Goal: Task Accomplishment & Management: Manage account settings

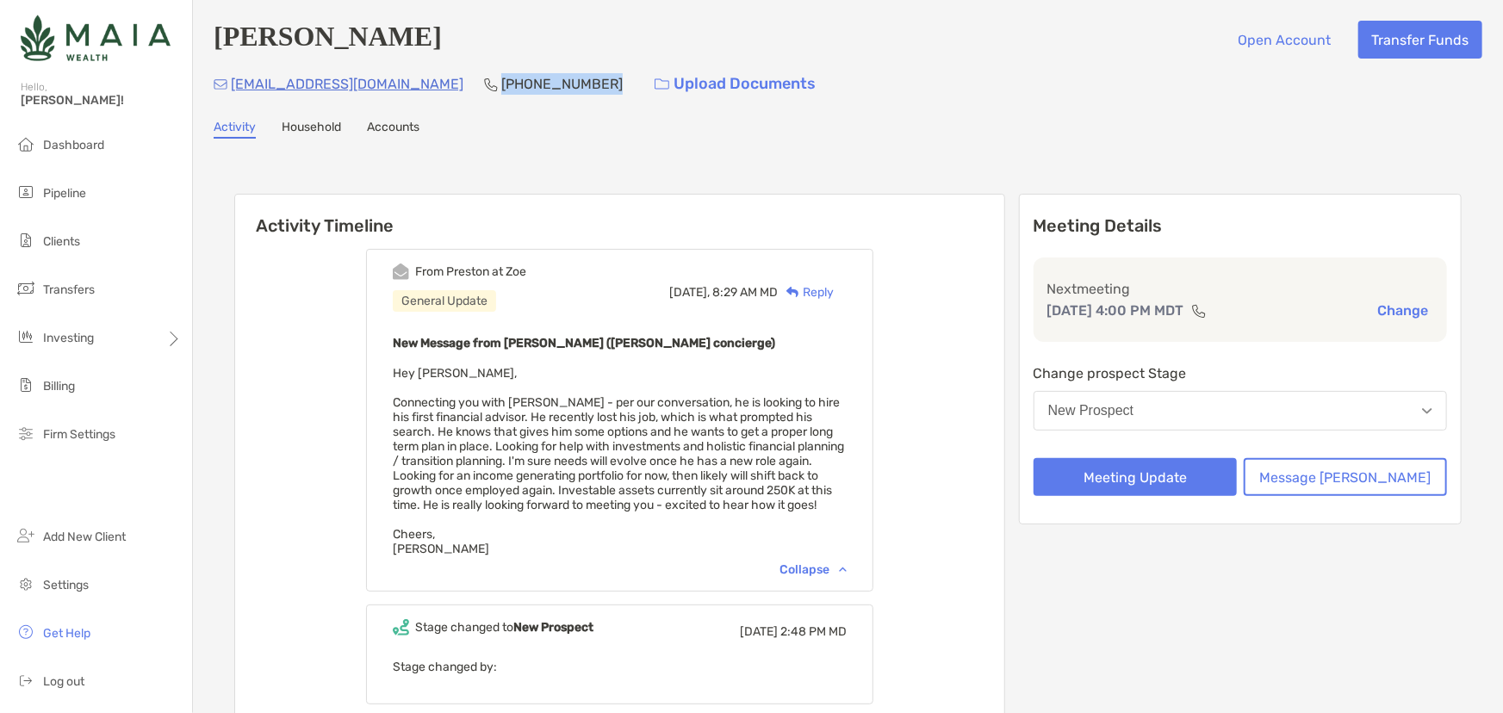
drag, startPoint x: 507, startPoint y: 83, endPoint x: 408, endPoint y: 92, distance: 99.5
click at [408, 92] on div "jasondwa@gmail.com (425) 577-3819 Upload Documents" at bounding box center [848, 83] width 1269 height 37
copy p "(425) 577-3819"
click at [1179, 482] on button "Meeting Update" at bounding box center [1135, 477] width 203 height 38
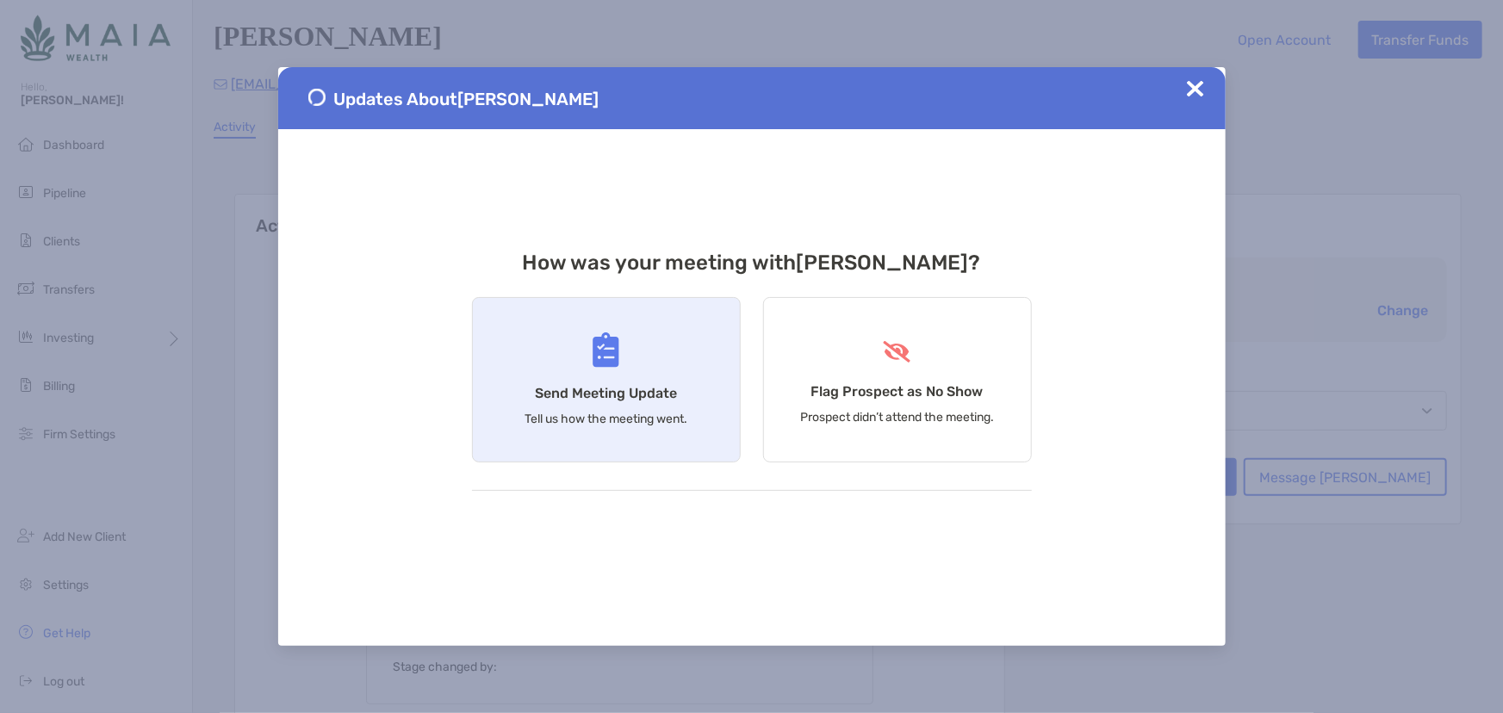
click at [615, 420] on p "Tell us how the meeting went." at bounding box center [606, 419] width 163 height 15
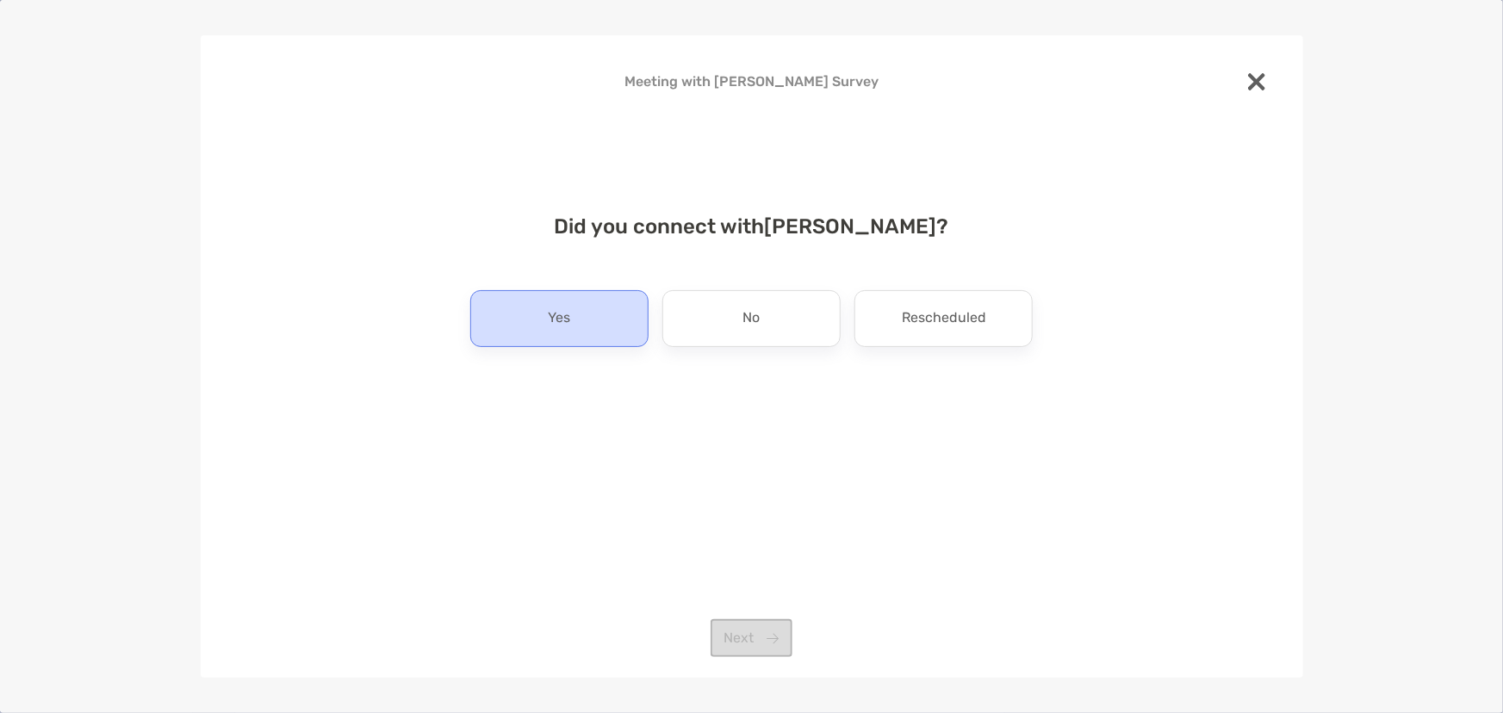
click at [557, 309] on p "Yes" at bounding box center [559, 319] width 22 height 28
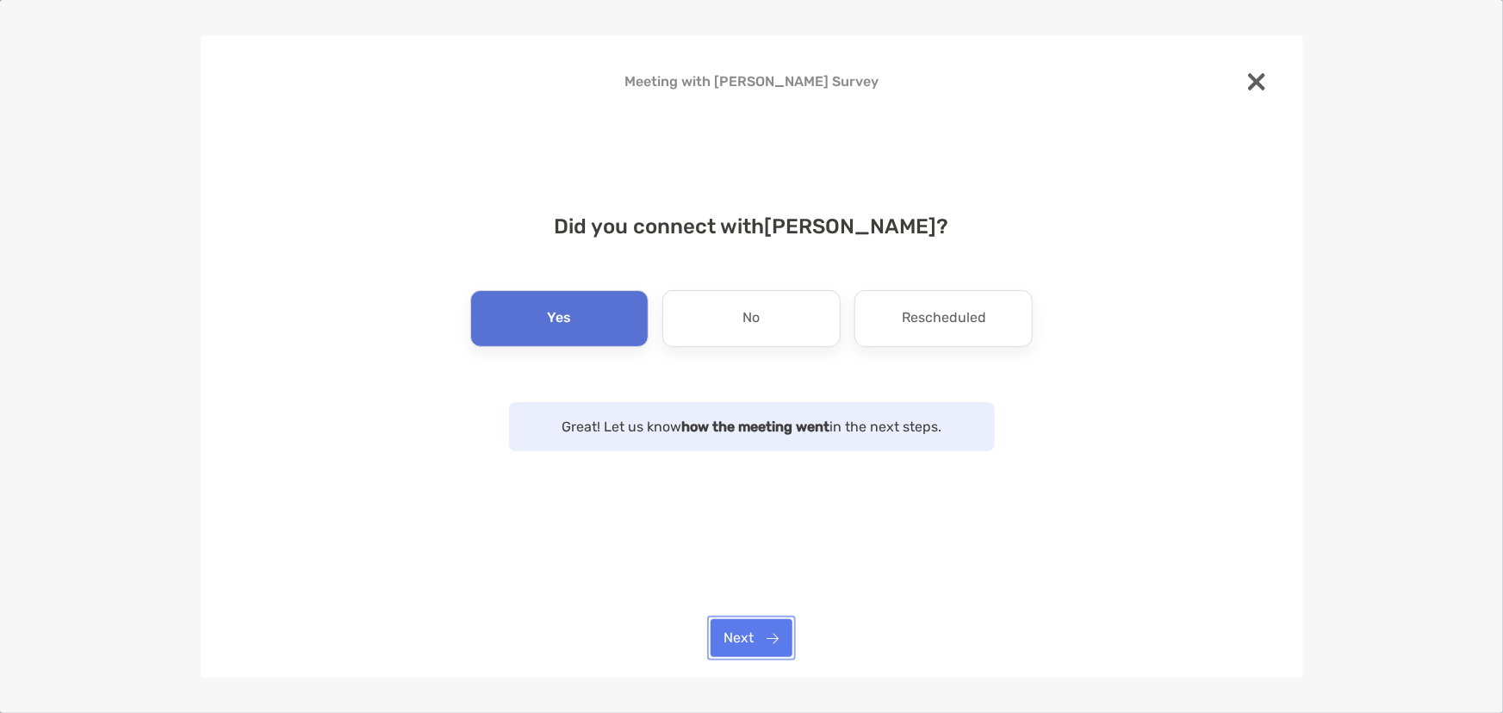
click at [754, 637] on button "Next" at bounding box center [752, 638] width 82 height 38
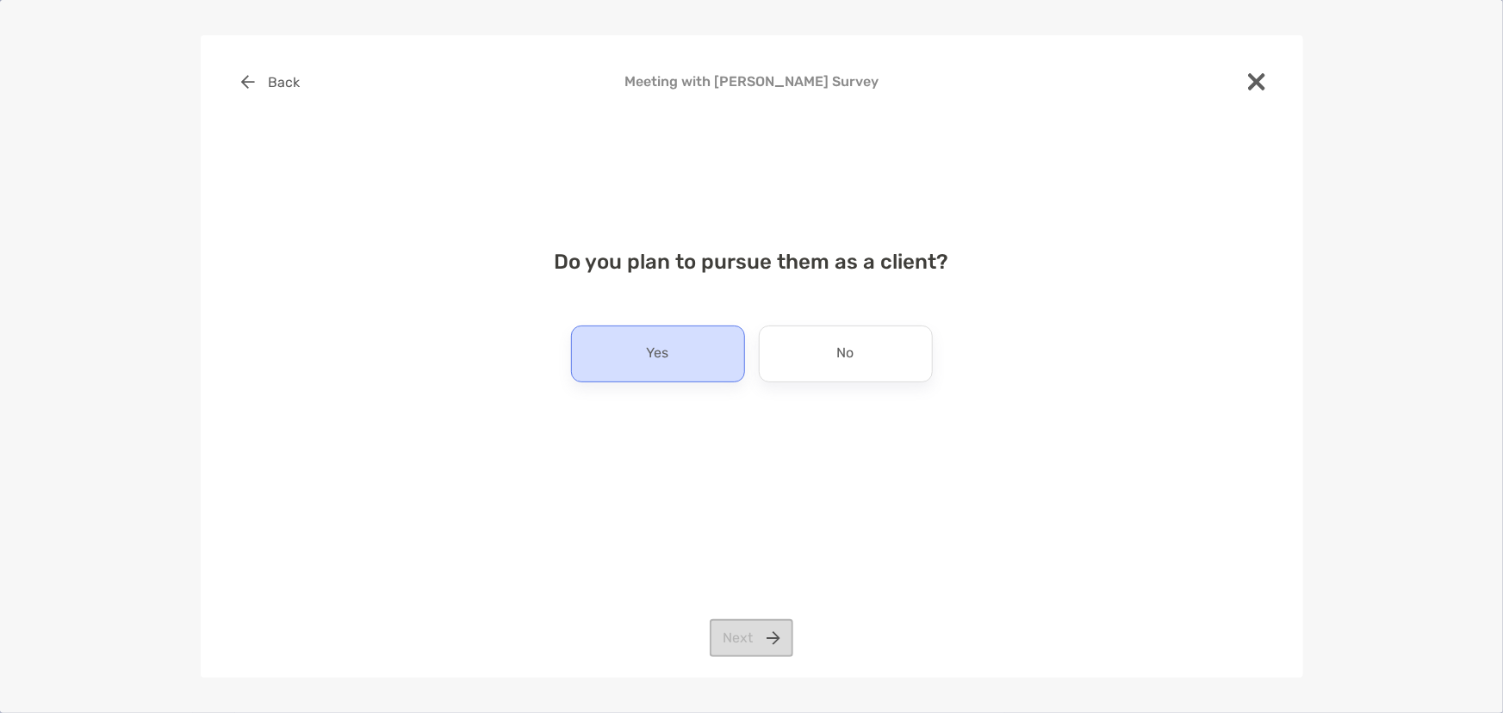
click at [659, 353] on p "Yes" at bounding box center [658, 354] width 22 height 28
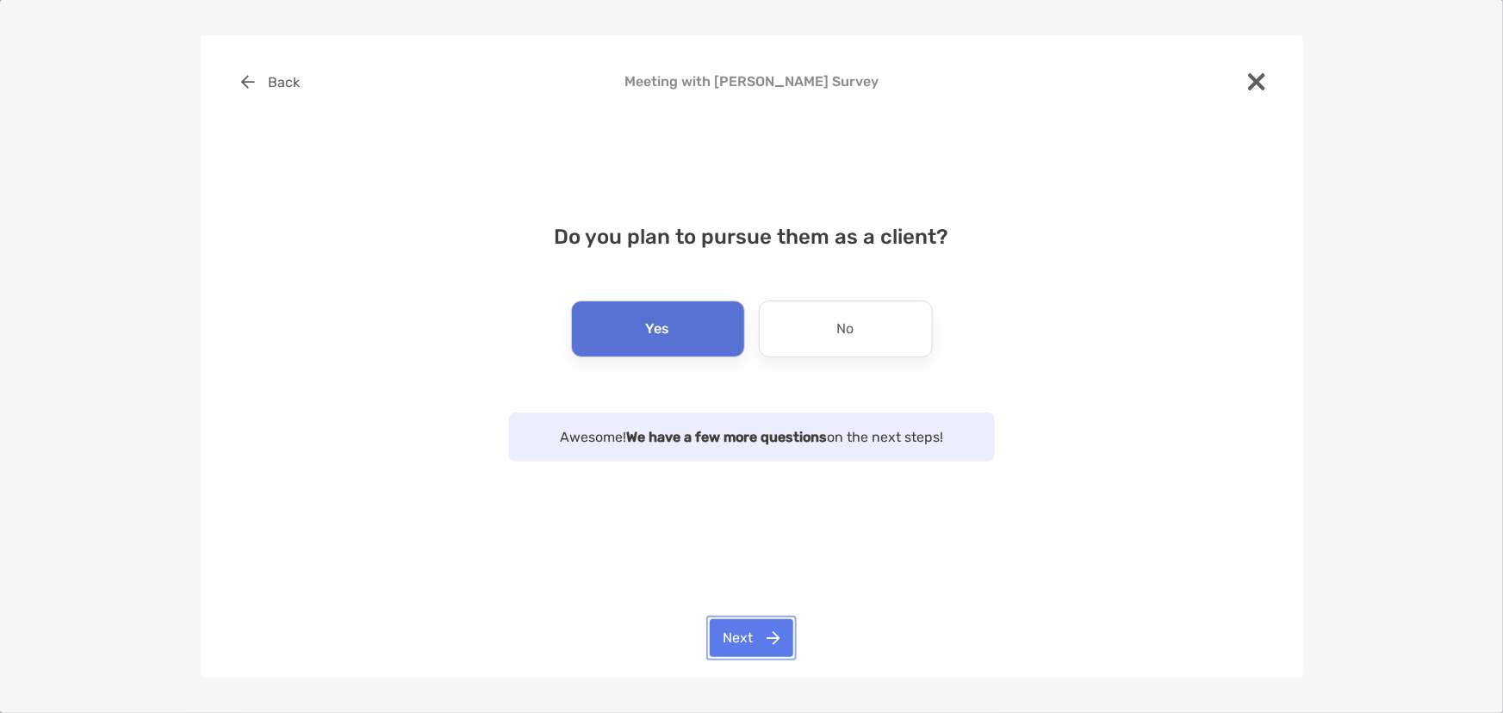
click at [787, 630] on button "Next" at bounding box center [752, 638] width 84 height 38
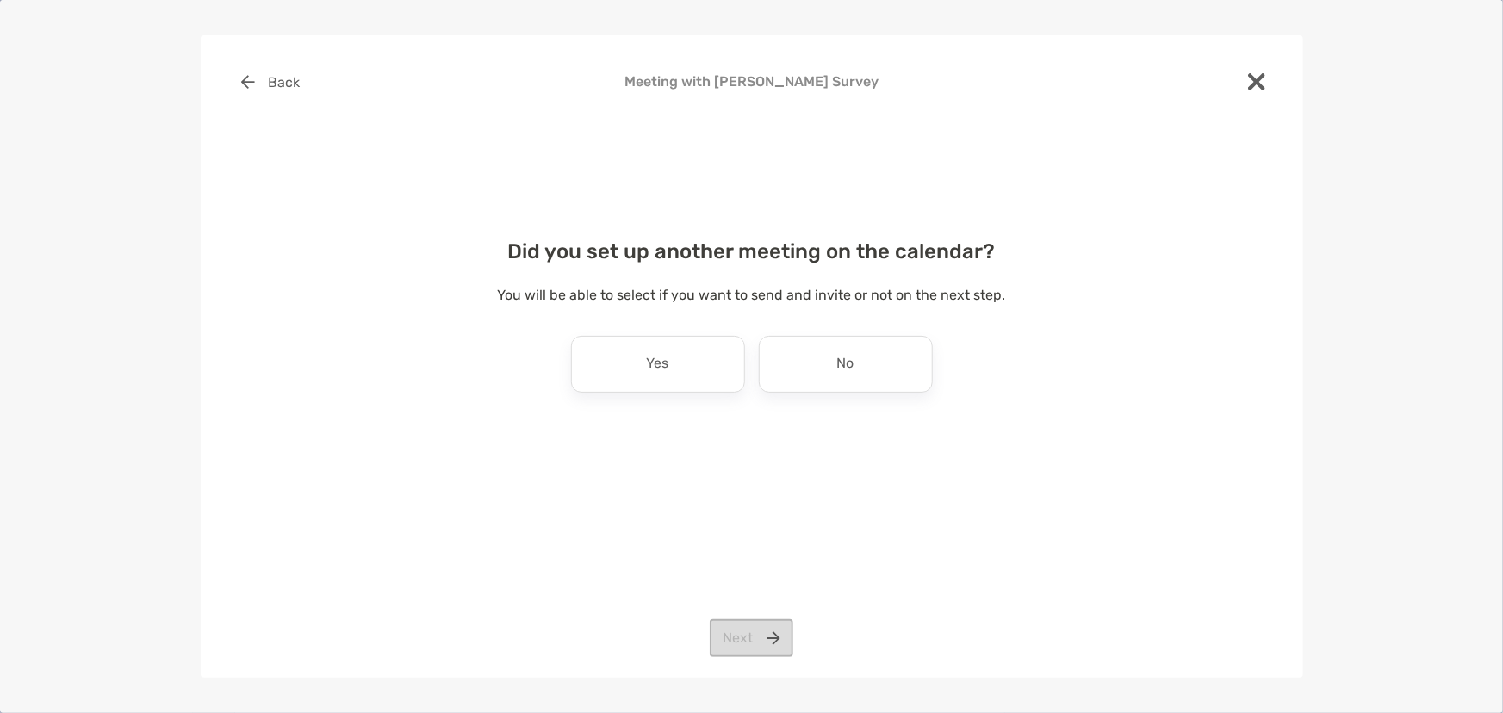
click at [902, 395] on div "Did you set up another meeting on the calendar? You will be able to select if y…" at bounding box center [752, 333] width 1048 height 229
click at [877, 384] on div "No" at bounding box center [846, 364] width 174 height 57
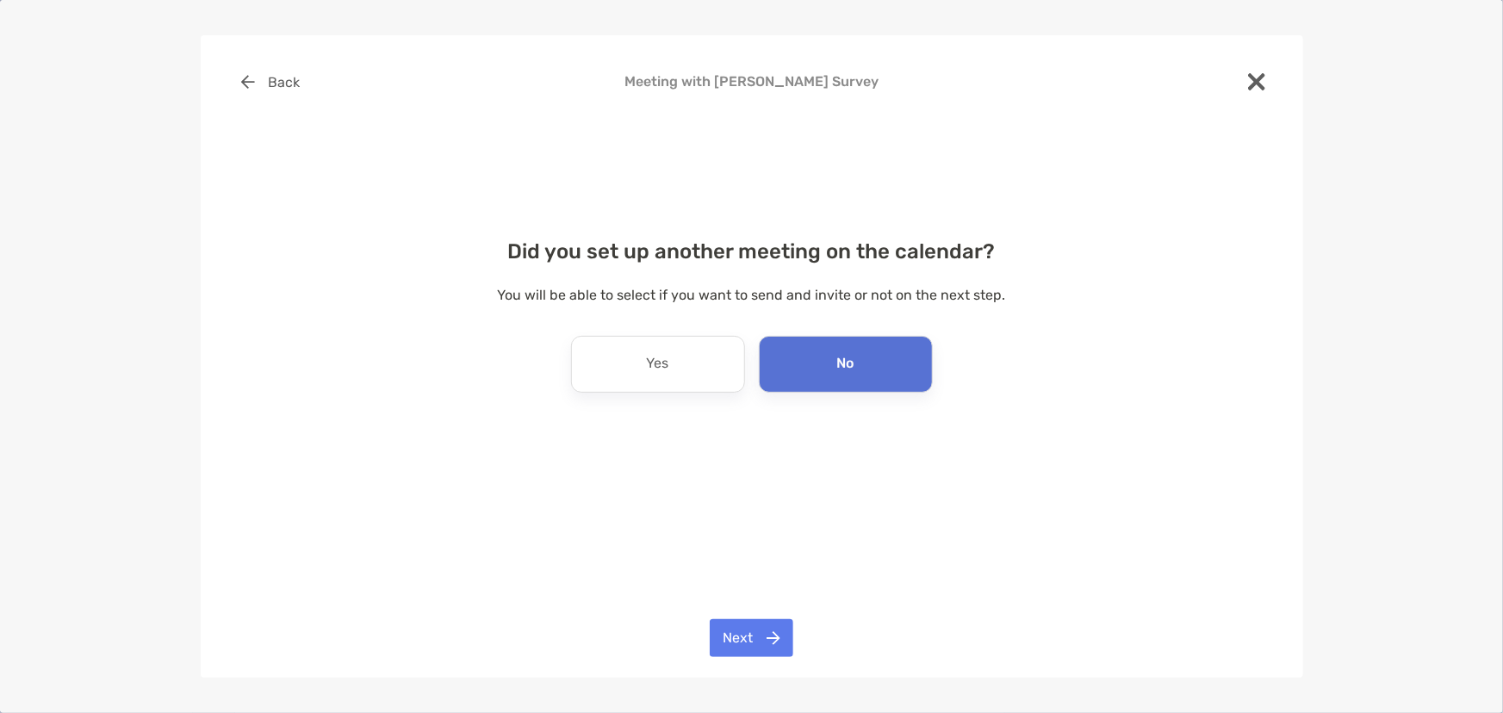
click at [764, 707] on div "Back Meeting with Jason Waltzer Survey Did you set up another meeting on the ca…" at bounding box center [751, 356] width 1503 height 713
click at [753, 646] on button "Next" at bounding box center [752, 638] width 84 height 38
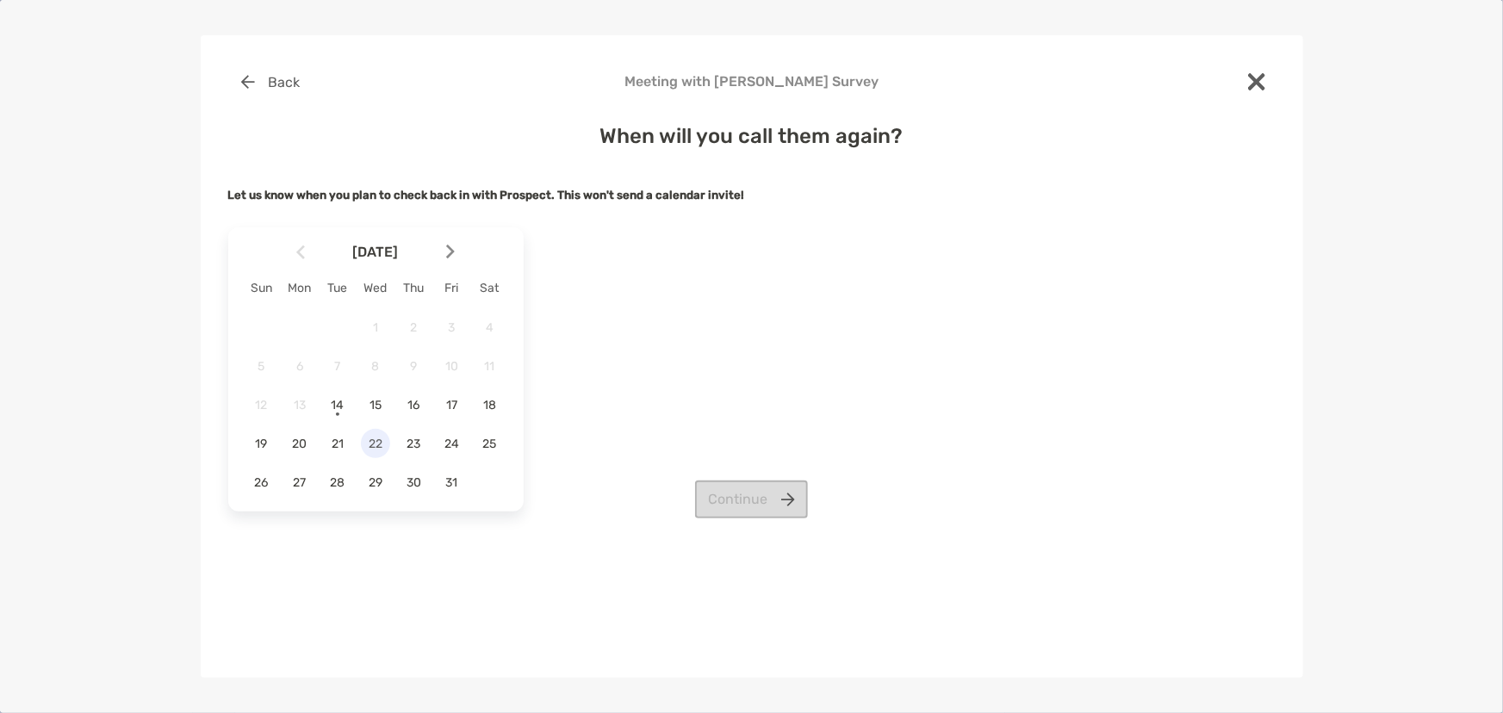
click at [365, 448] on span "22" at bounding box center [375, 444] width 29 height 15
click at [792, 503] on button "Continue" at bounding box center [751, 500] width 113 height 38
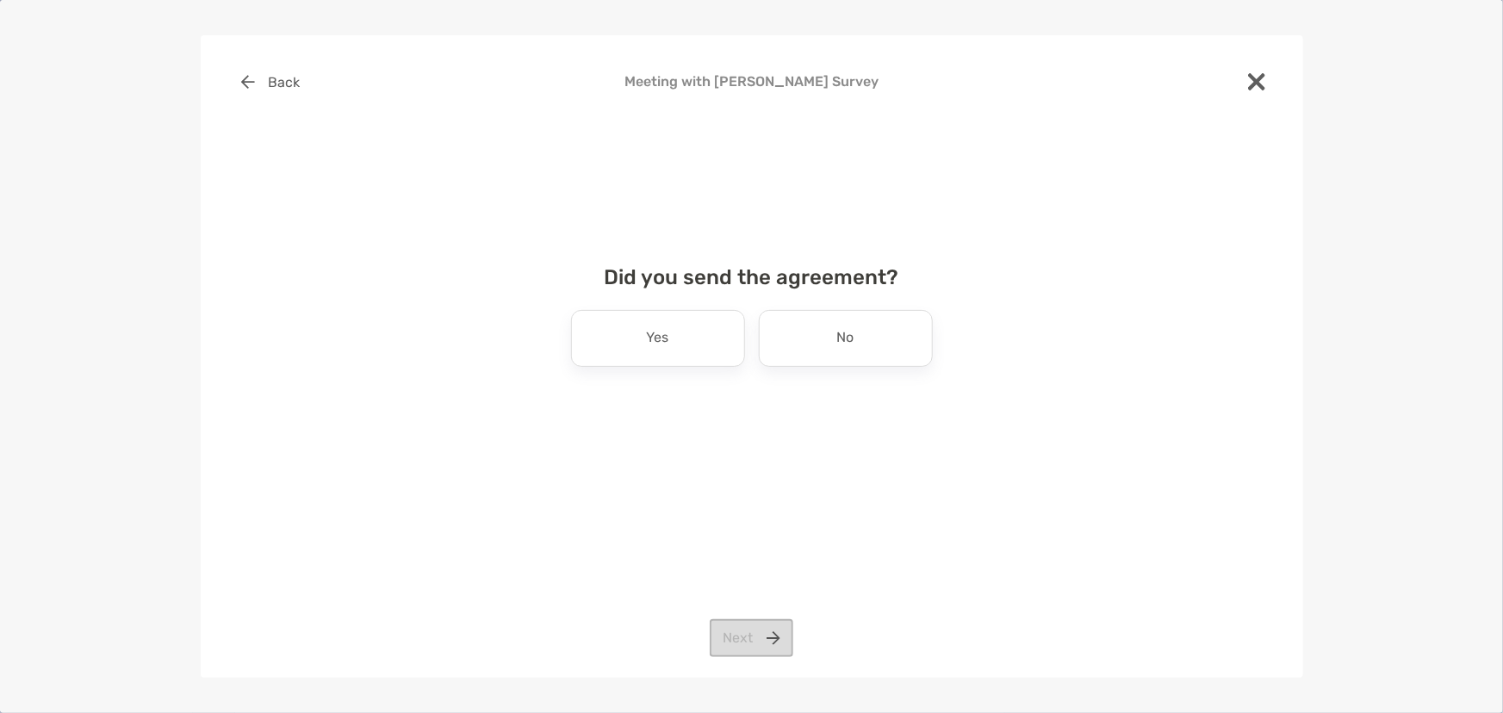
click at [884, 305] on div "Did you send the agreement? Yes No Next" at bounding box center [752, 333] width 1048 height 177
click at [874, 328] on div "No" at bounding box center [846, 338] width 174 height 57
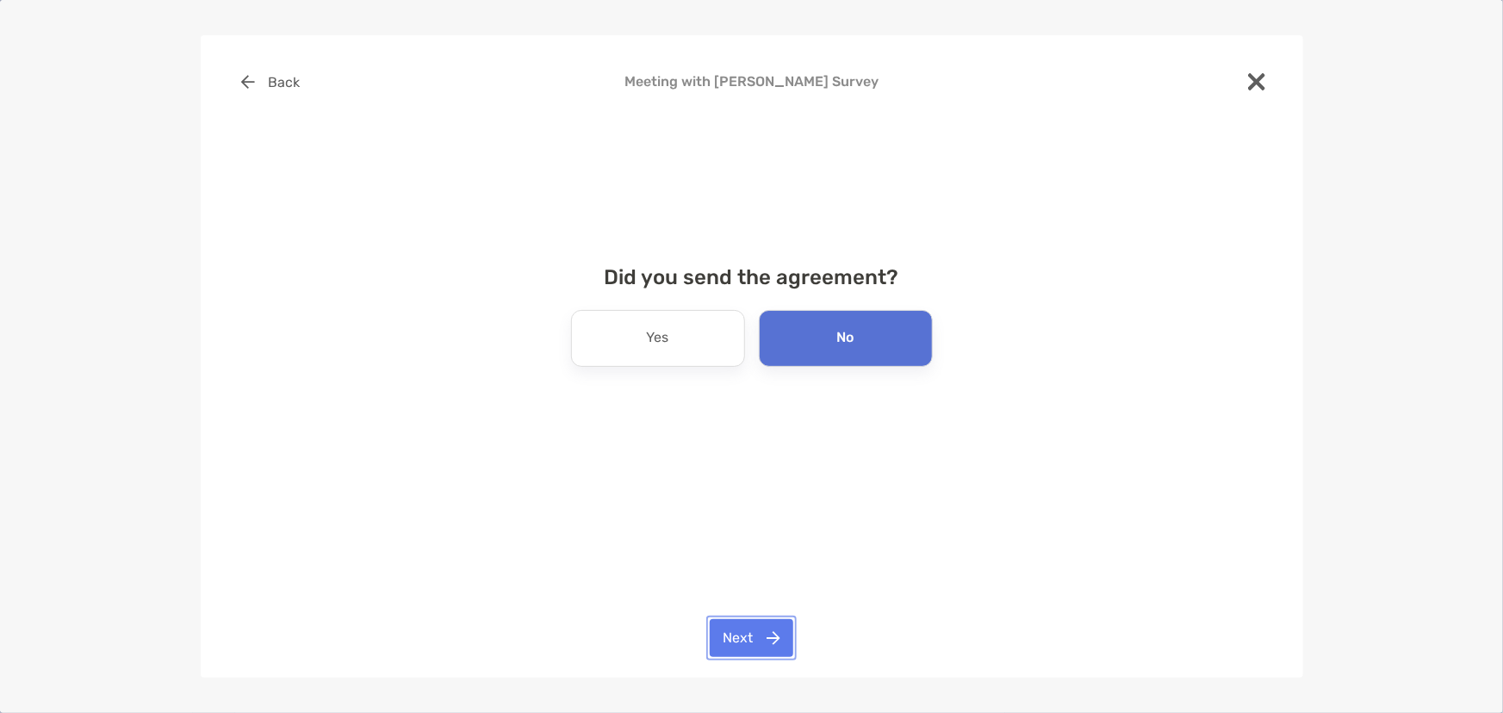
click at [737, 638] on button "Next" at bounding box center [752, 638] width 84 height 38
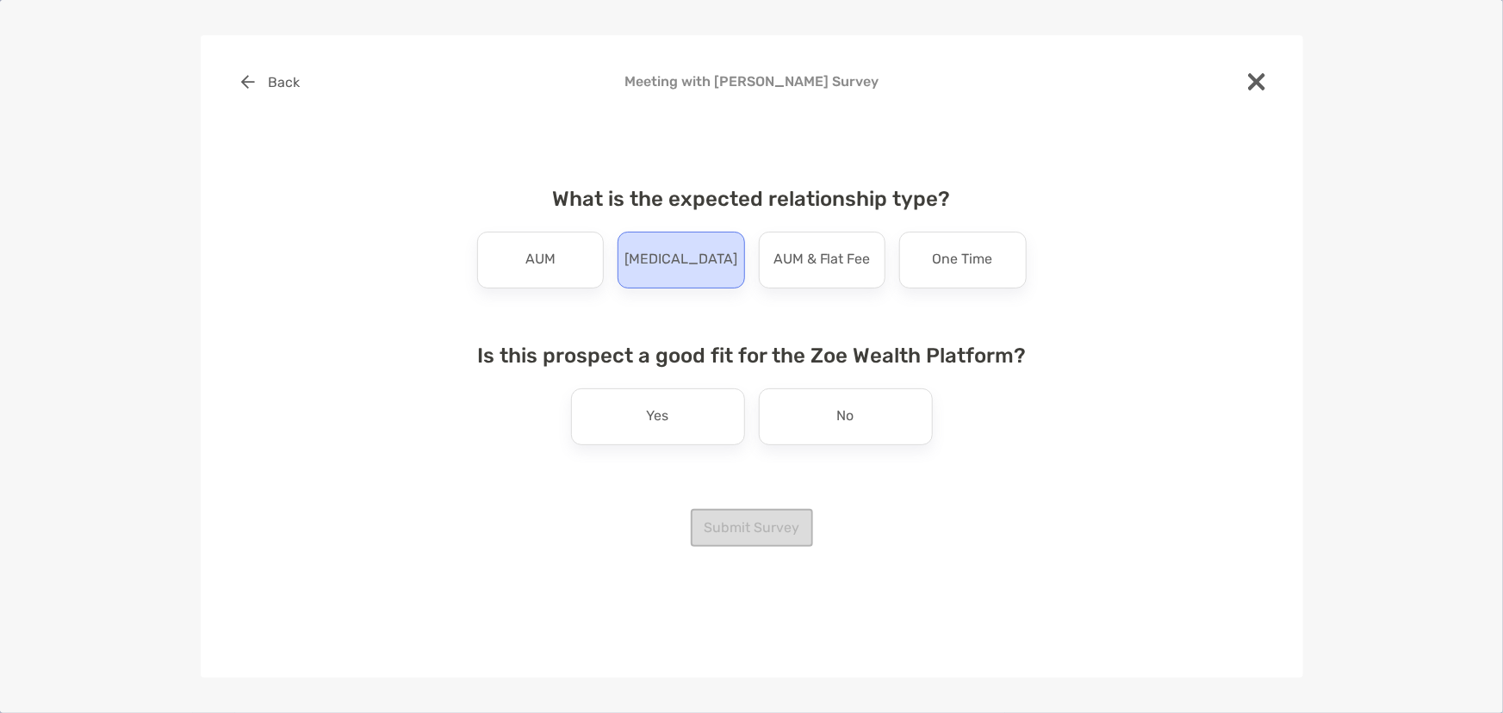
click at [693, 259] on p "Retainer" at bounding box center [681, 260] width 113 height 28
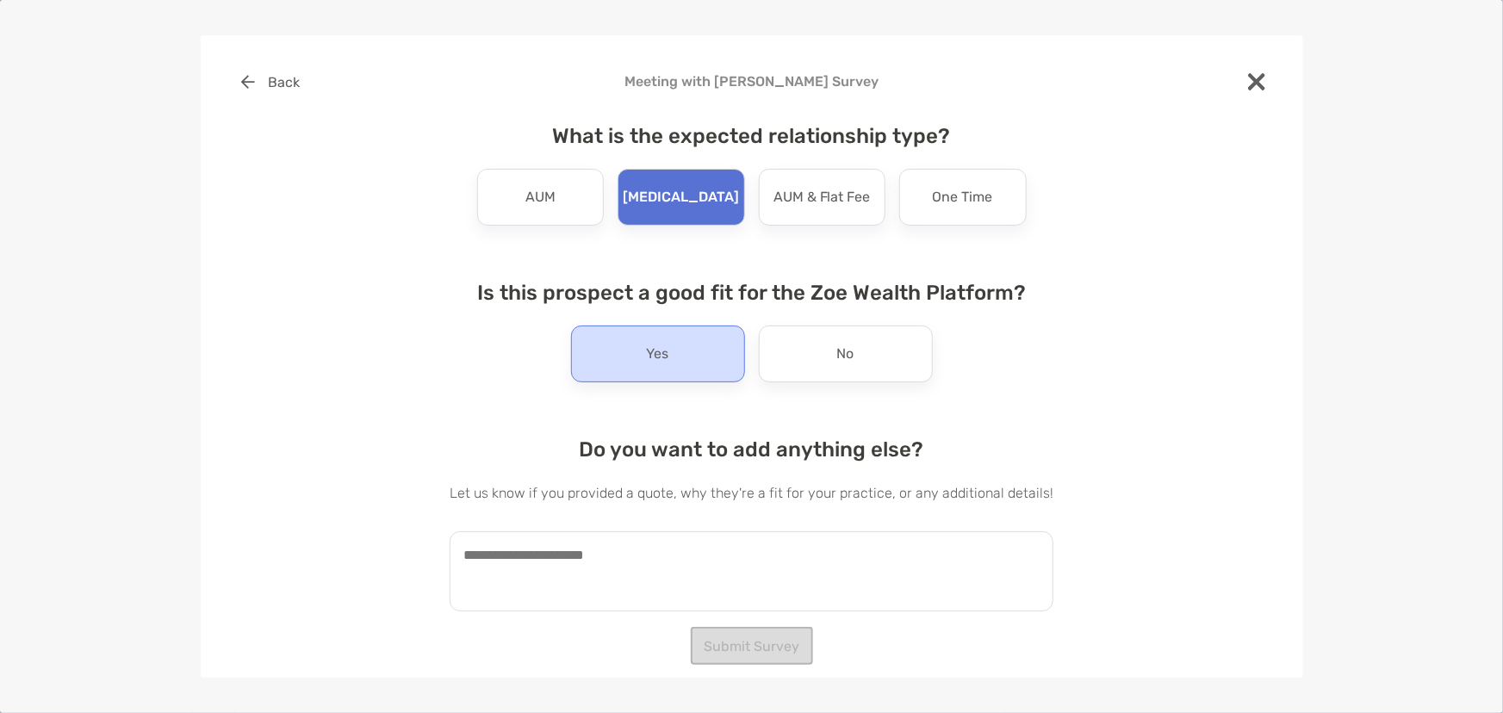
click at [637, 364] on div "Yes" at bounding box center [658, 354] width 174 height 57
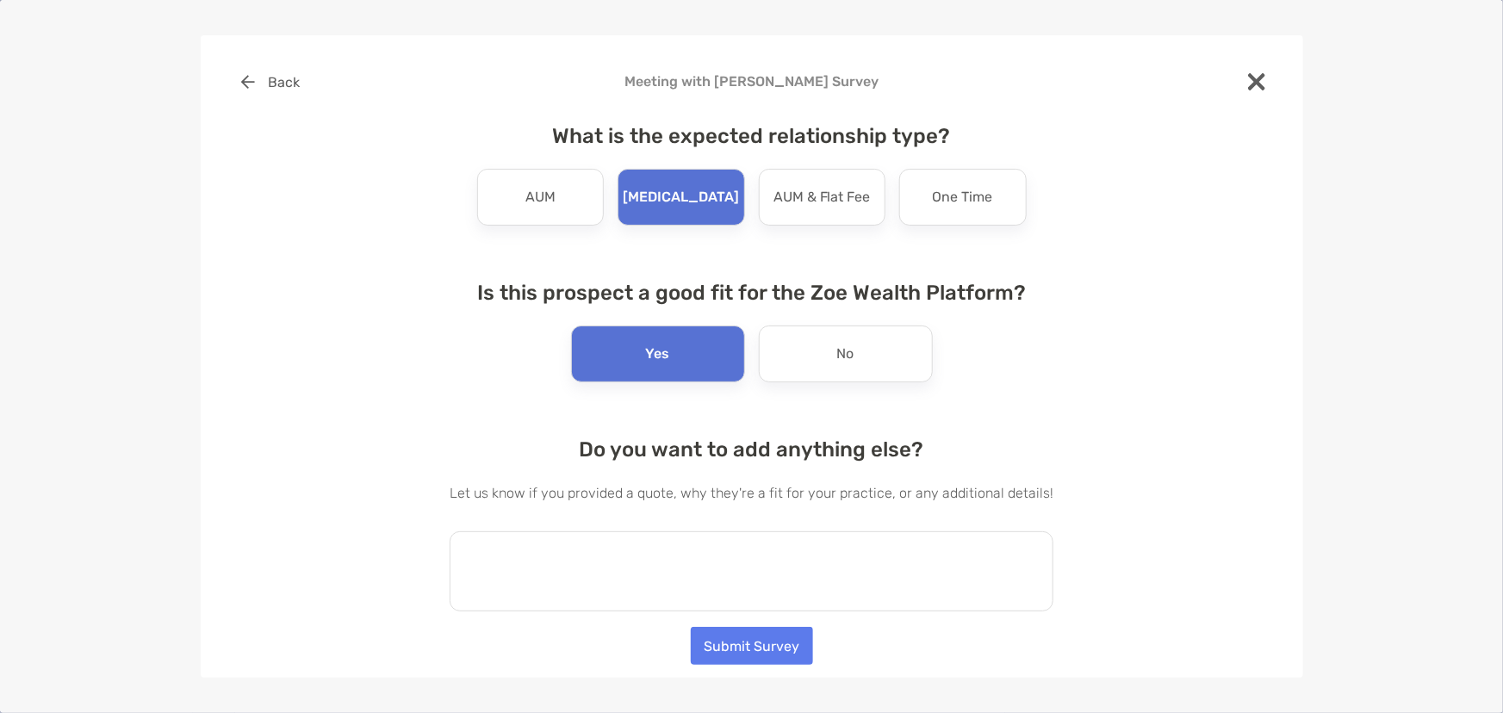
click at [589, 589] on textarea at bounding box center [752, 572] width 604 height 80
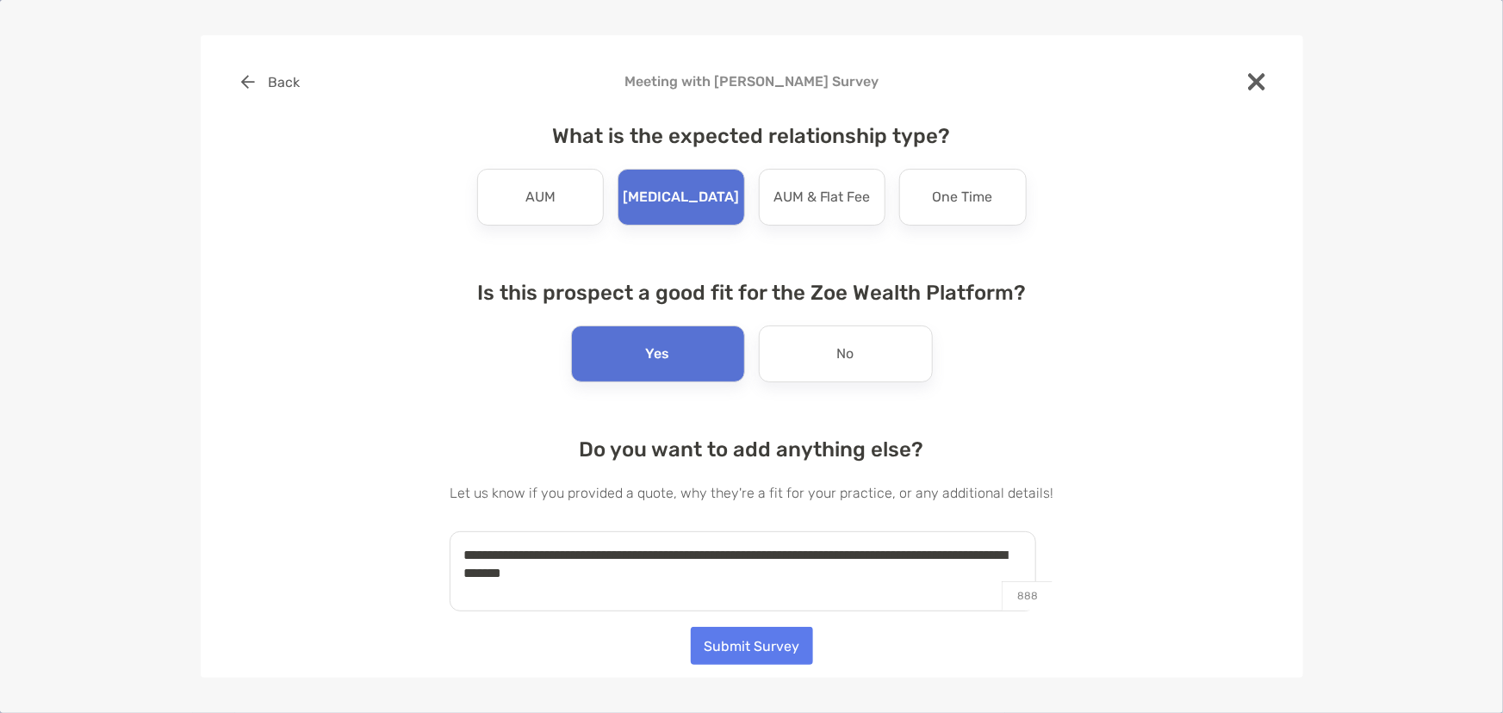
type textarea "**********"
click at [783, 648] on button "Submit Survey" at bounding box center [752, 646] width 122 height 38
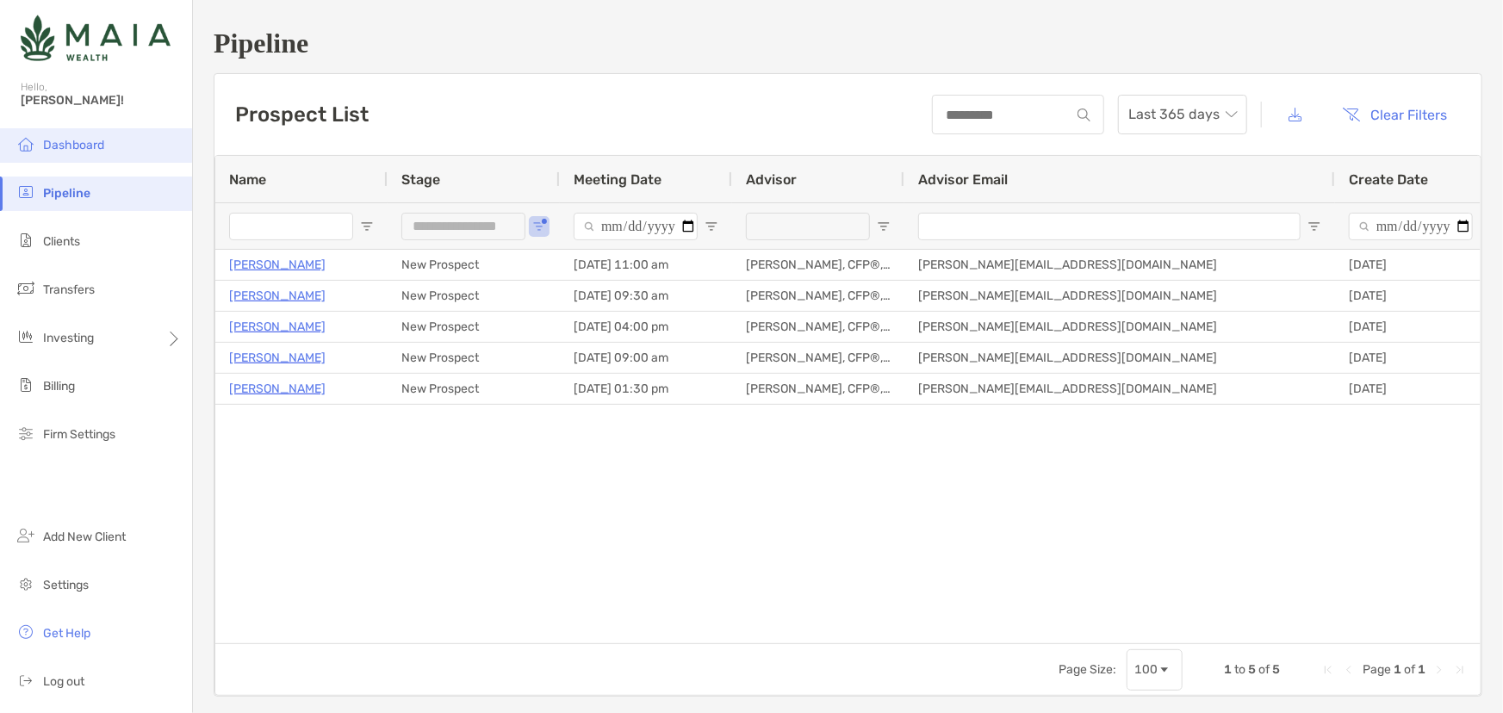
click at [154, 140] on li "Dashboard" at bounding box center [96, 145] width 192 height 34
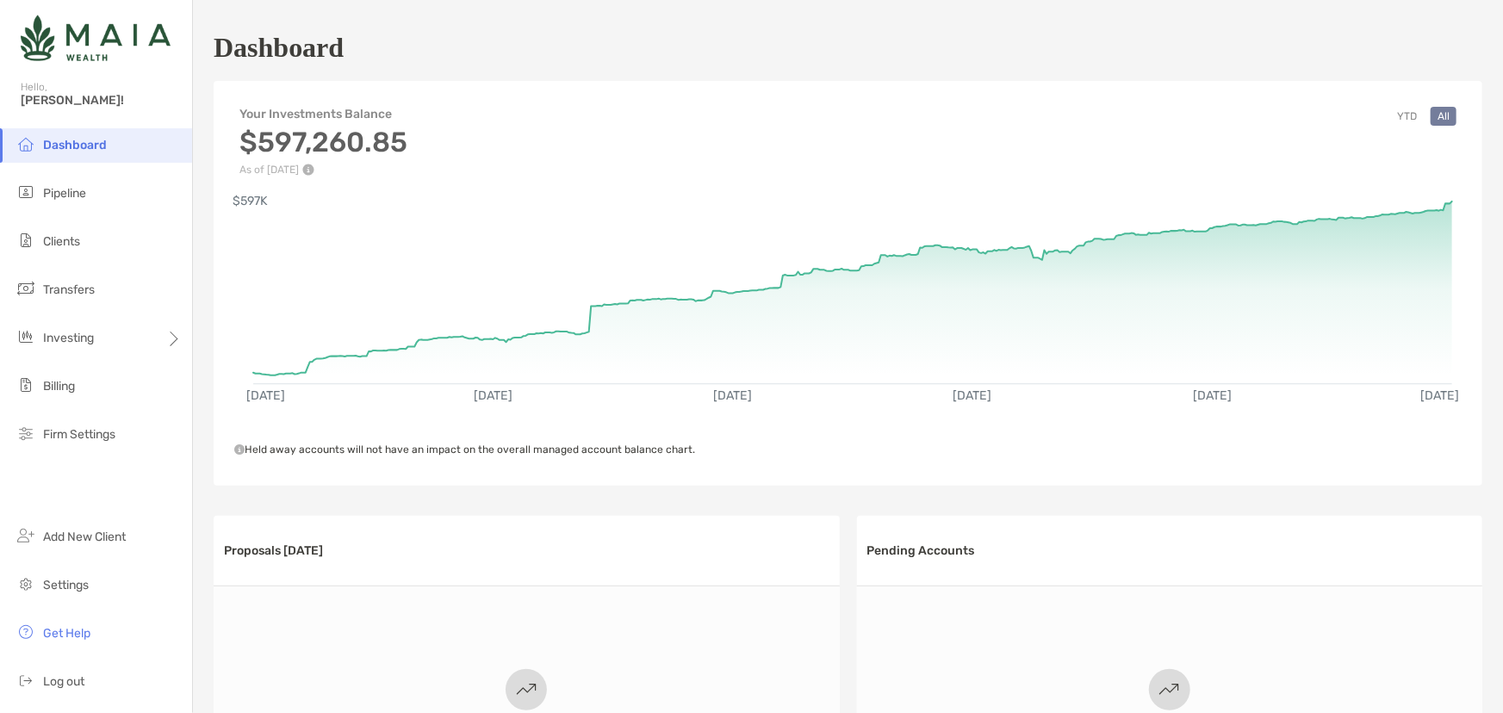
click at [138, 267] on ul "Dashboard Pipeline Clients Transfers Investing Billing Firm Settings" at bounding box center [96, 297] width 192 height 338
click at [133, 252] on li "Clients" at bounding box center [96, 242] width 192 height 34
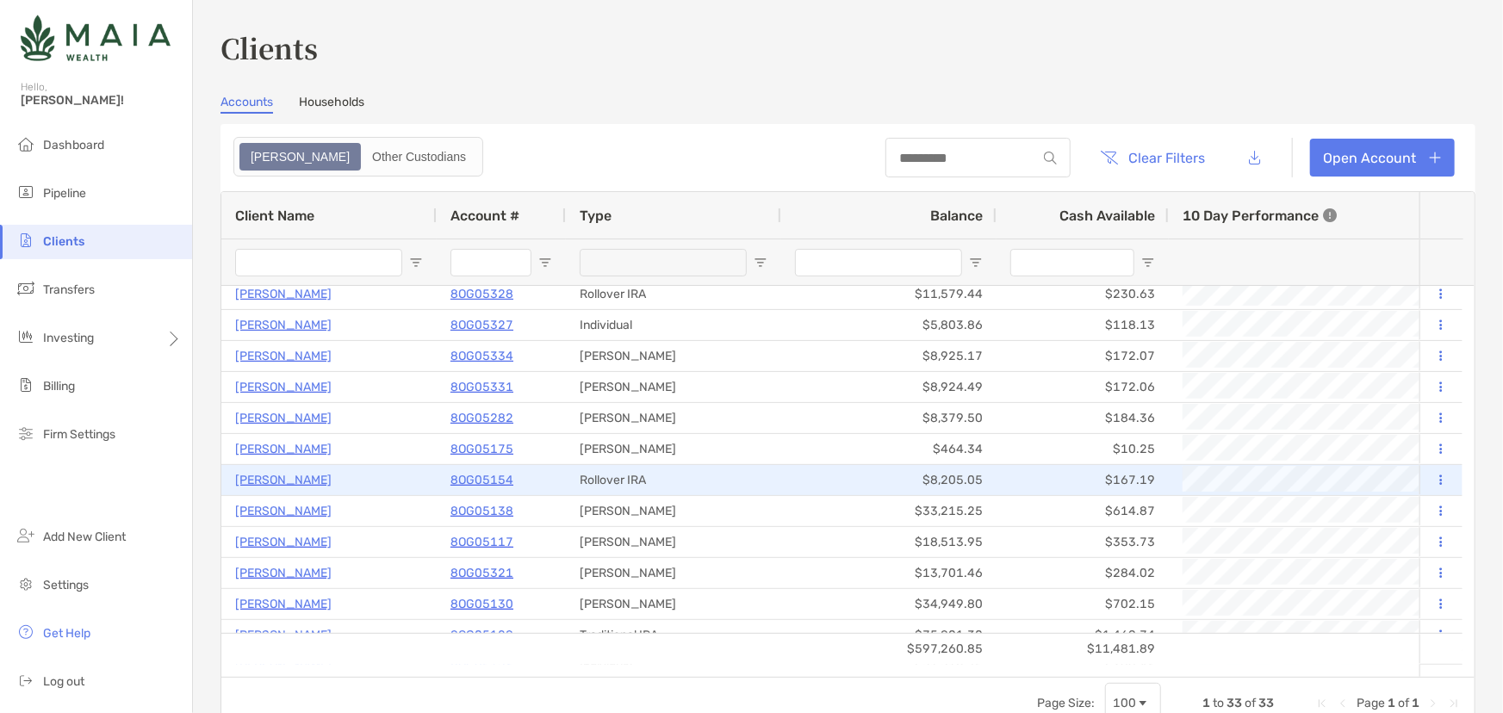
scroll to position [644, 0]
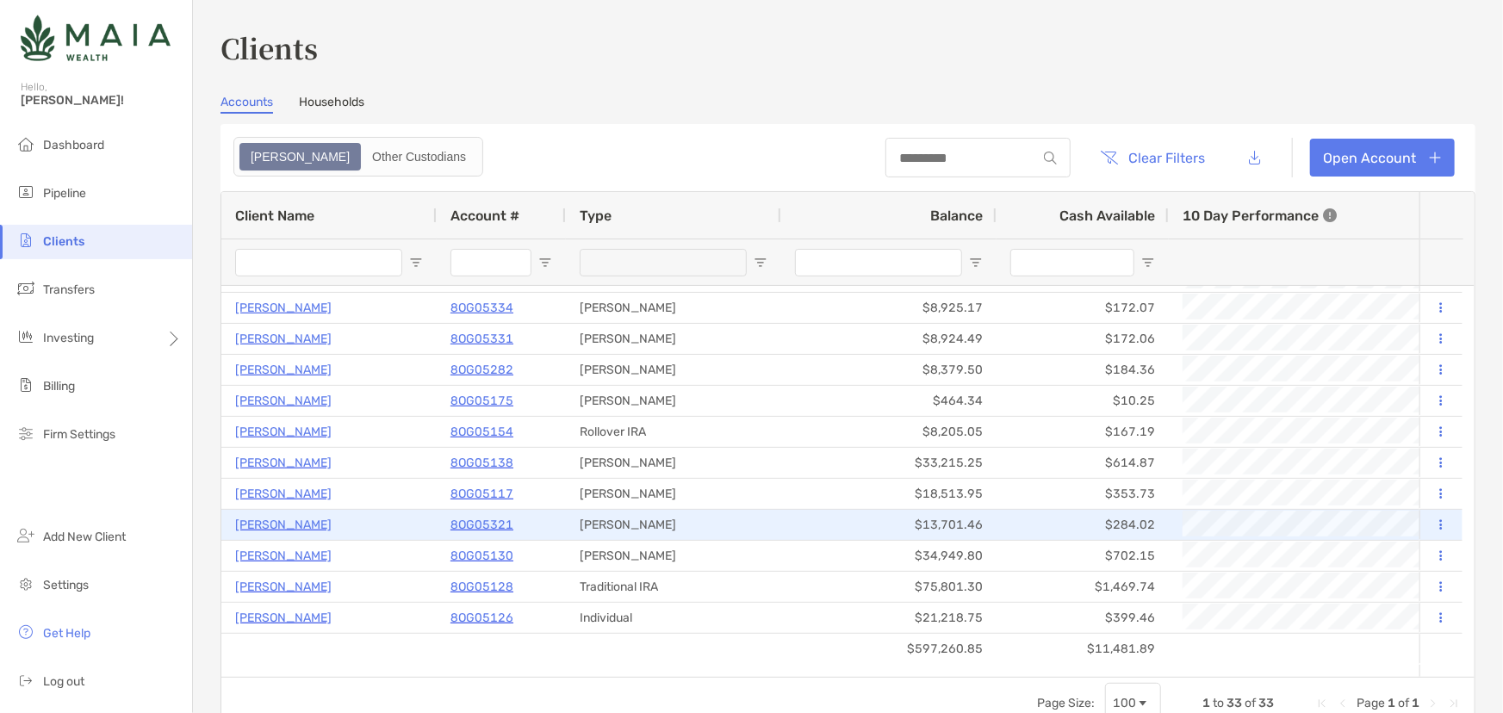
click at [457, 524] on p "8OG05321" at bounding box center [482, 525] width 63 height 22
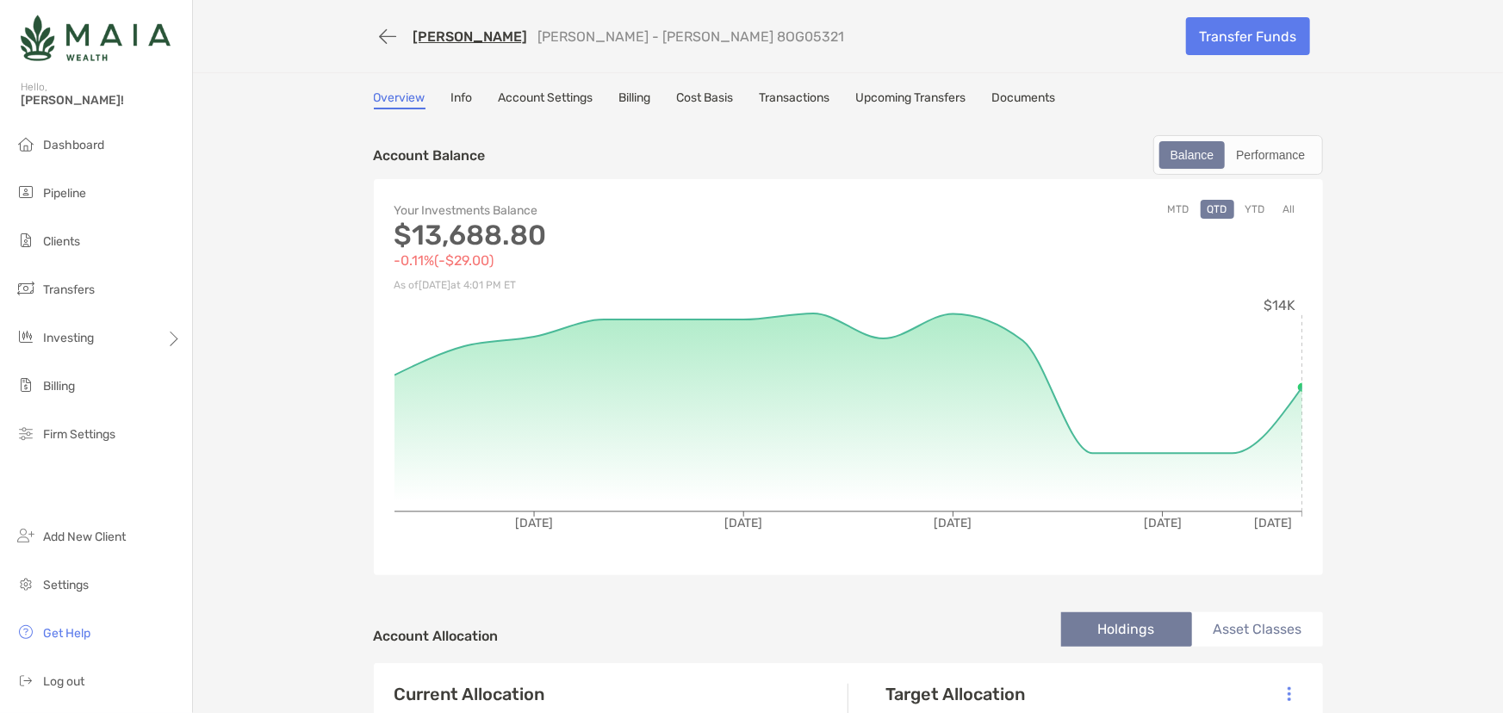
click at [868, 90] on link "Upcoming Transfers" at bounding box center [911, 99] width 110 height 19
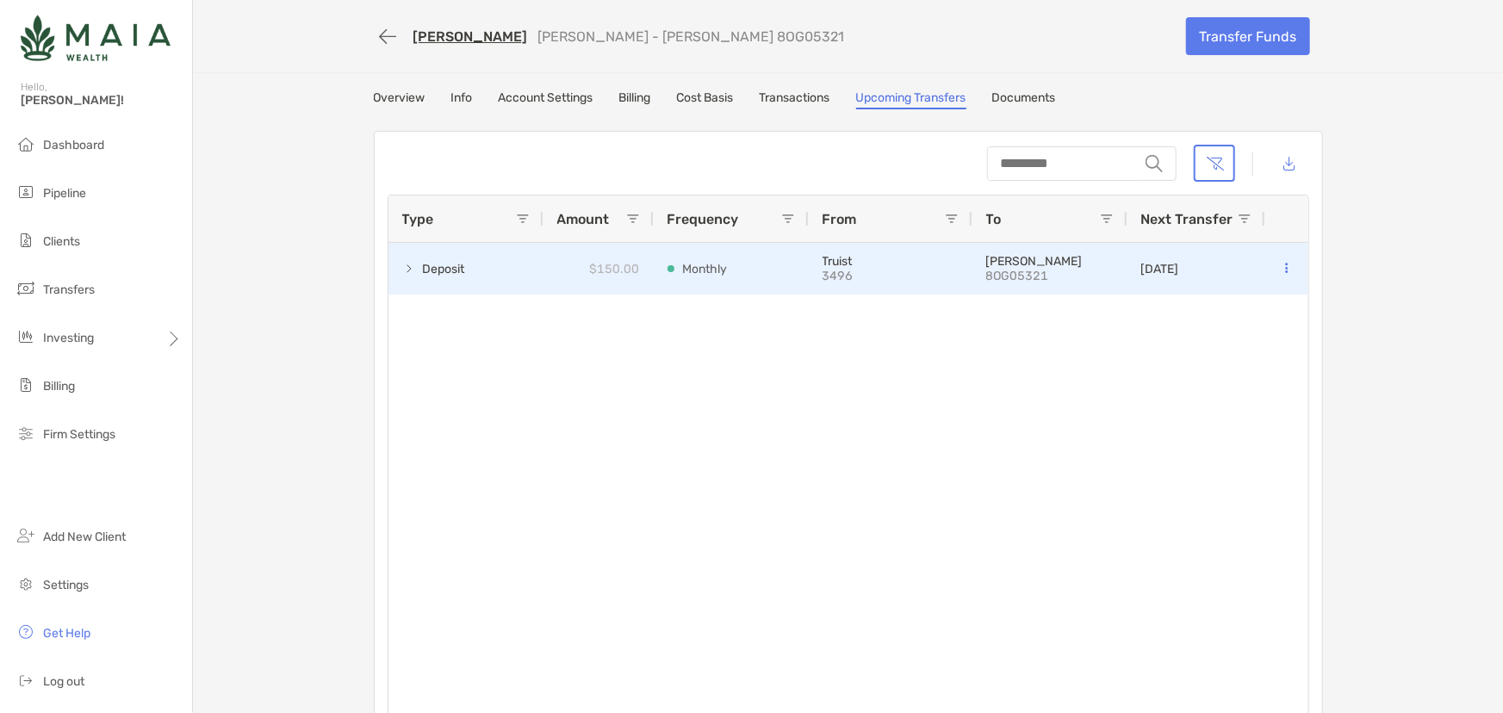
click at [1279, 265] on button at bounding box center [1287, 268] width 16 height 17
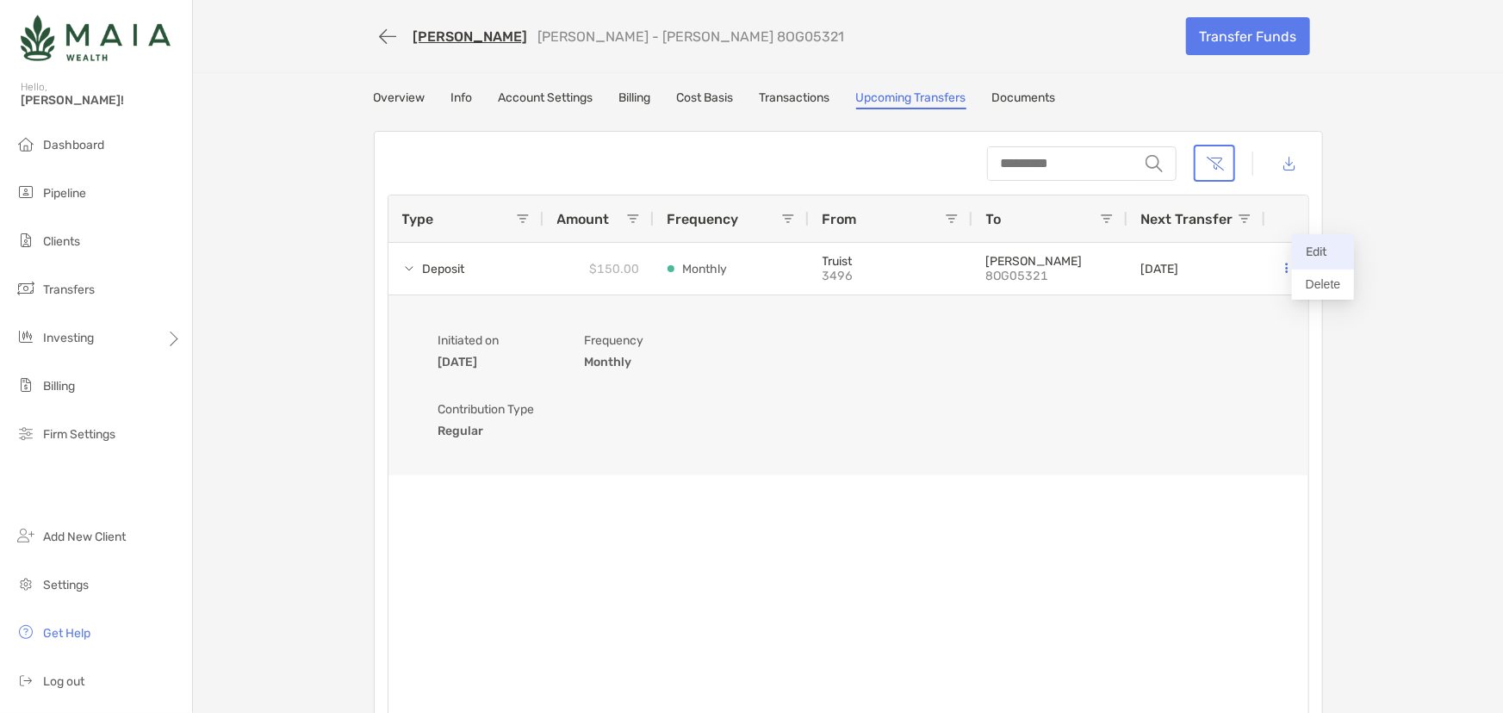
click at [1306, 256] on p "Edit" at bounding box center [1323, 252] width 34 height 22
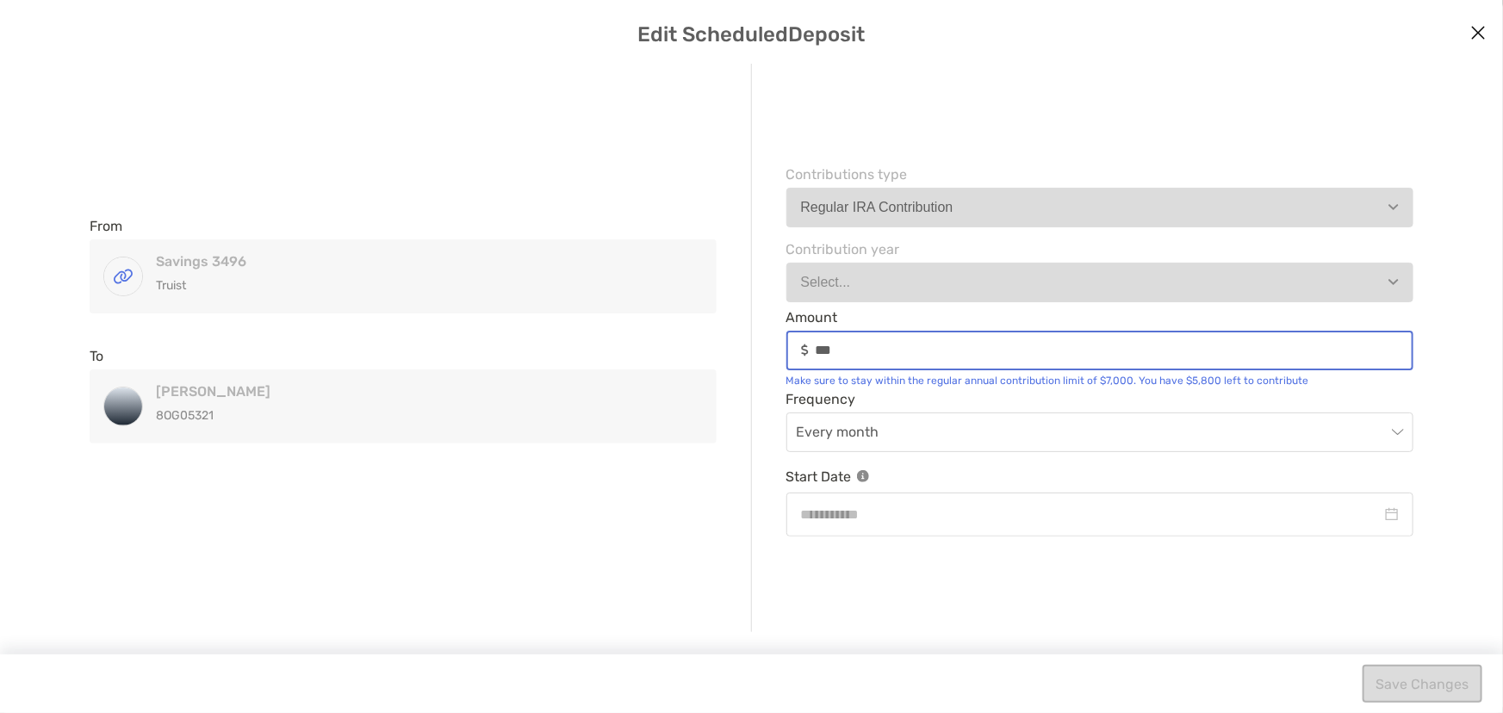
click at [905, 350] on input "***" at bounding box center [1114, 350] width 597 height 15
click at [919, 528] on div "modal" at bounding box center [1101, 515] width 628 height 44
type input "********"
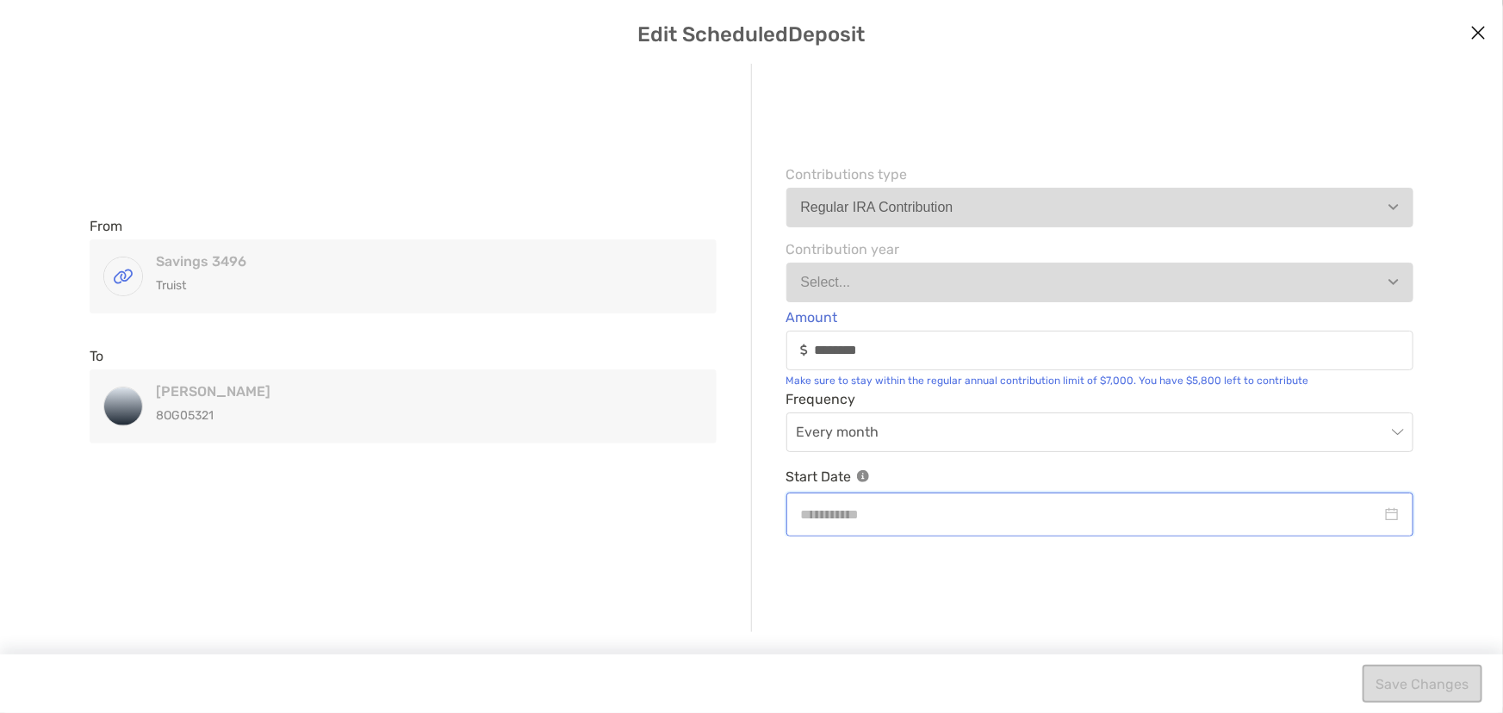
type input "**********"
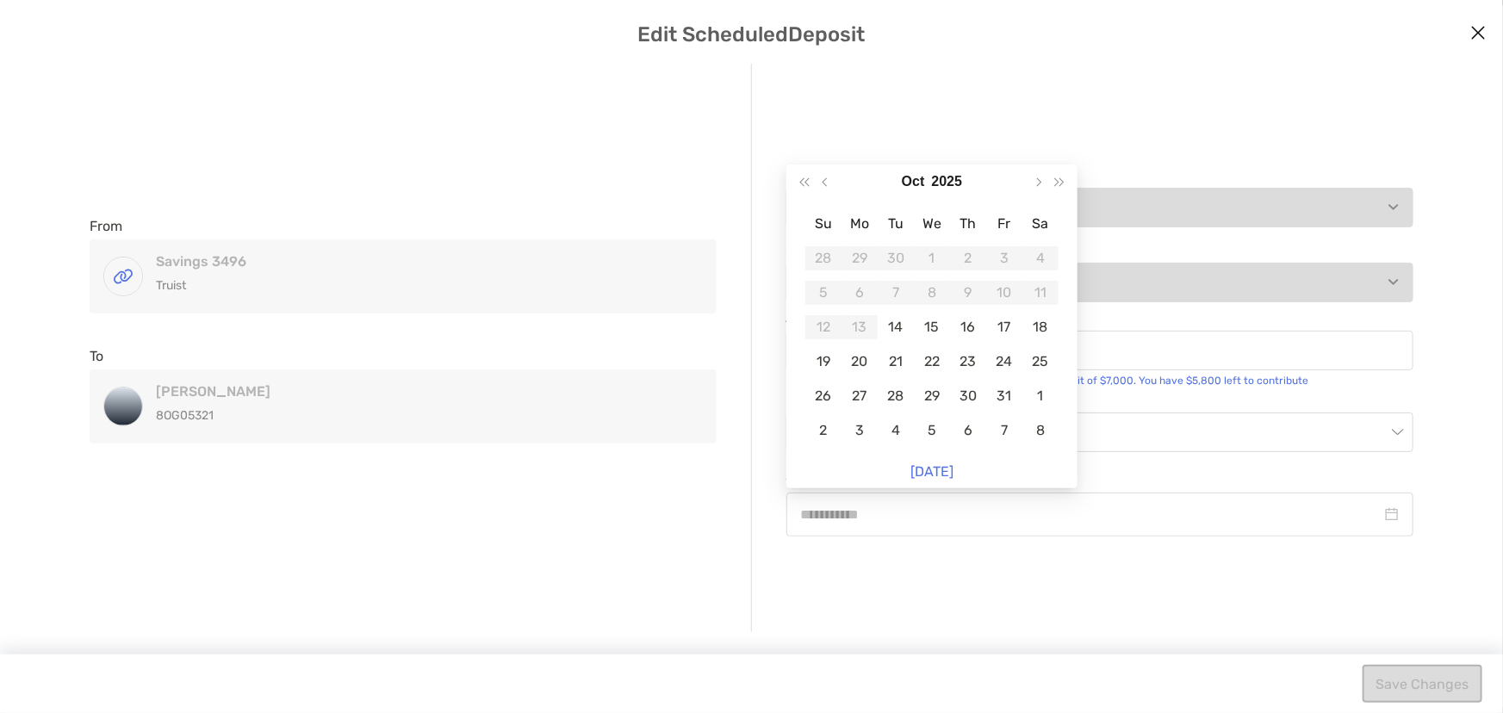
click at [936, 573] on div "From Savings 3496 Truist Savings 3496 Truist To [PERSON_NAME] 8OG05321 [PERSON_…" at bounding box center [752, 348] width 1462 height 569
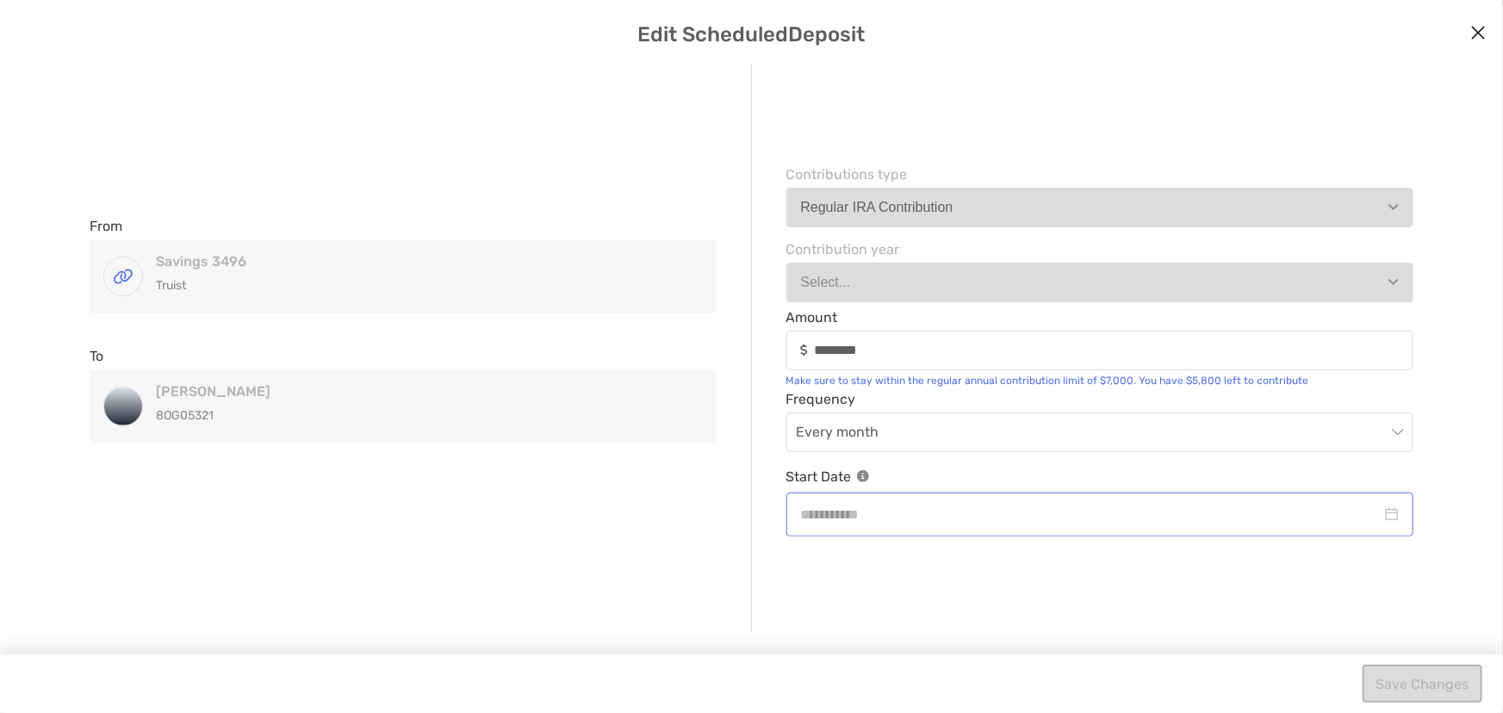
click at [992, 494] on div "modal" at bounding box center [1101, 515] width 628 height 44
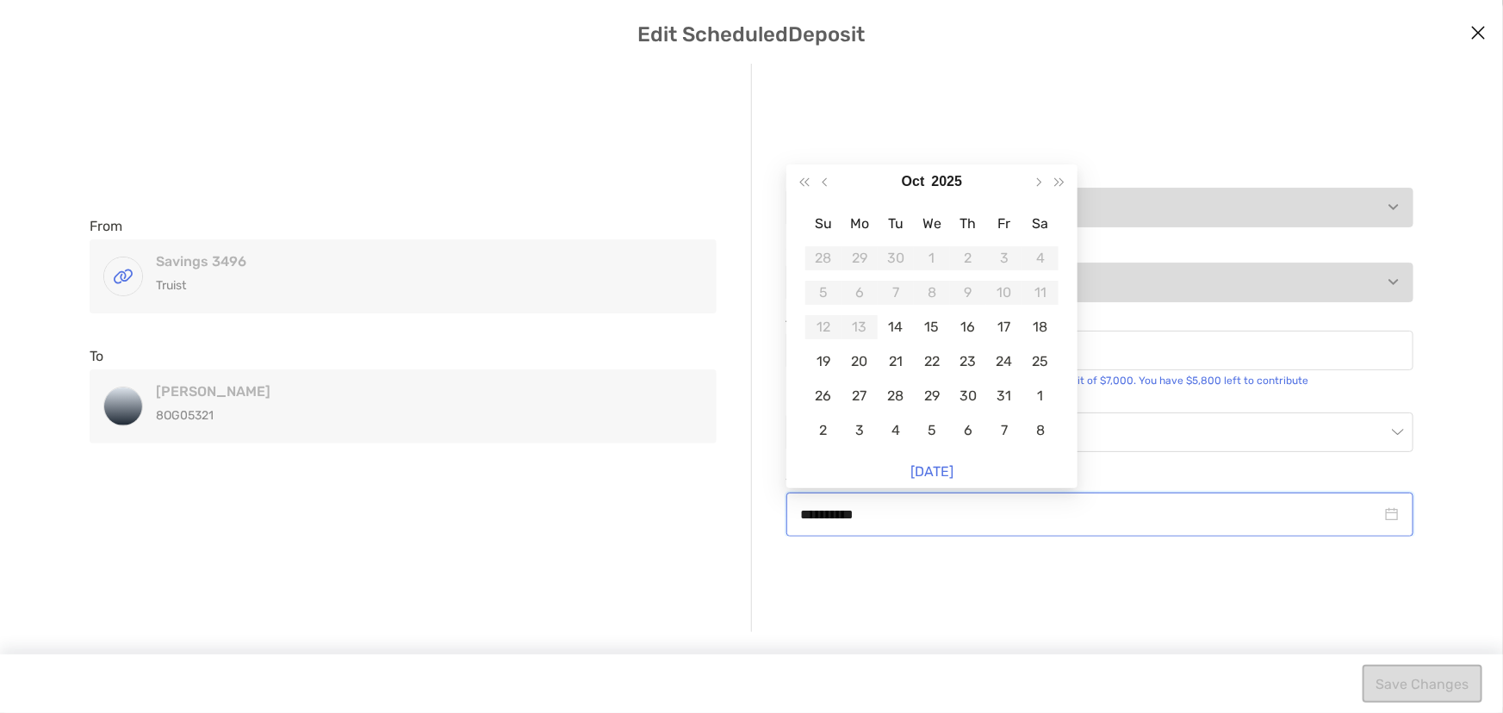
type input "**********"
click at [1483, 23] on icon "Close modal" at bounding box center [1479, 32] width 16 height 21
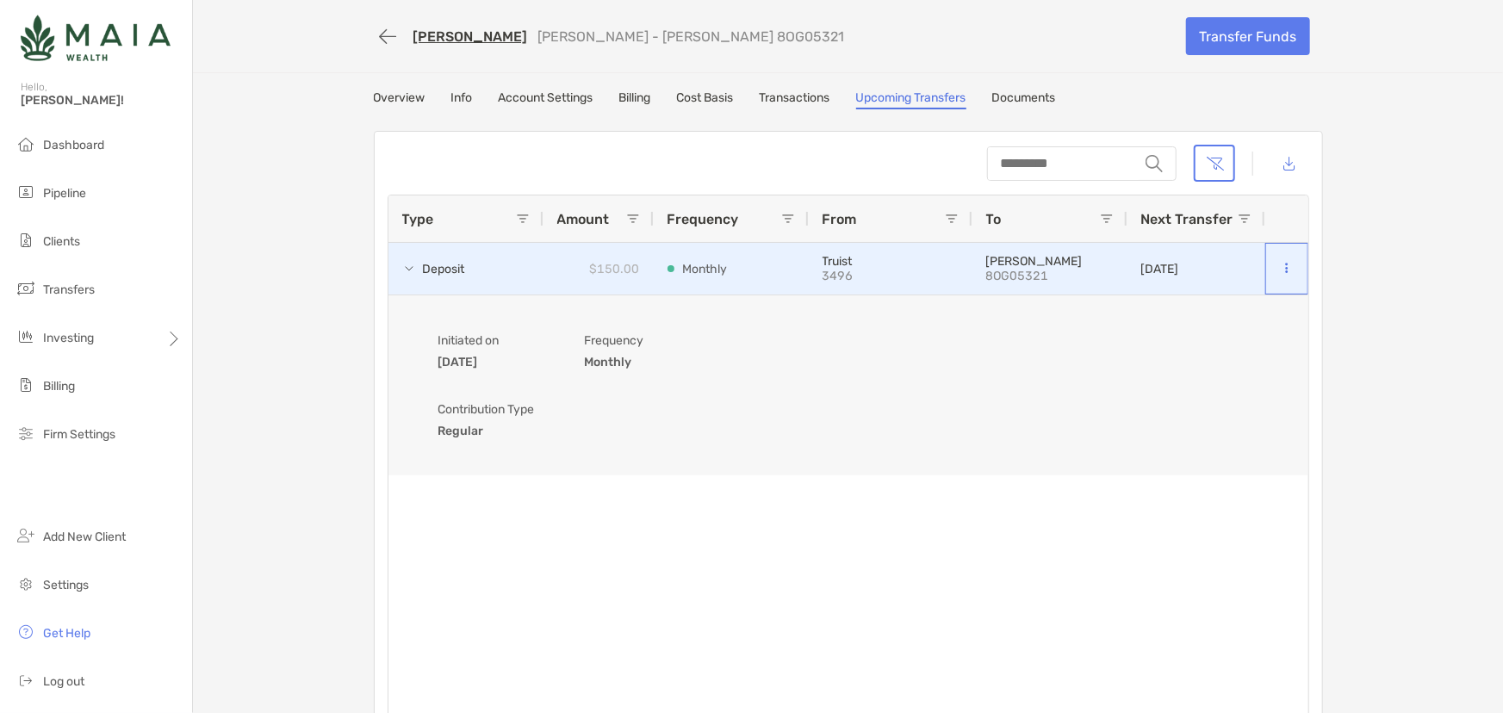
click at [1287, 273] on button at bounding box center [1287, 268] width 16 height 17
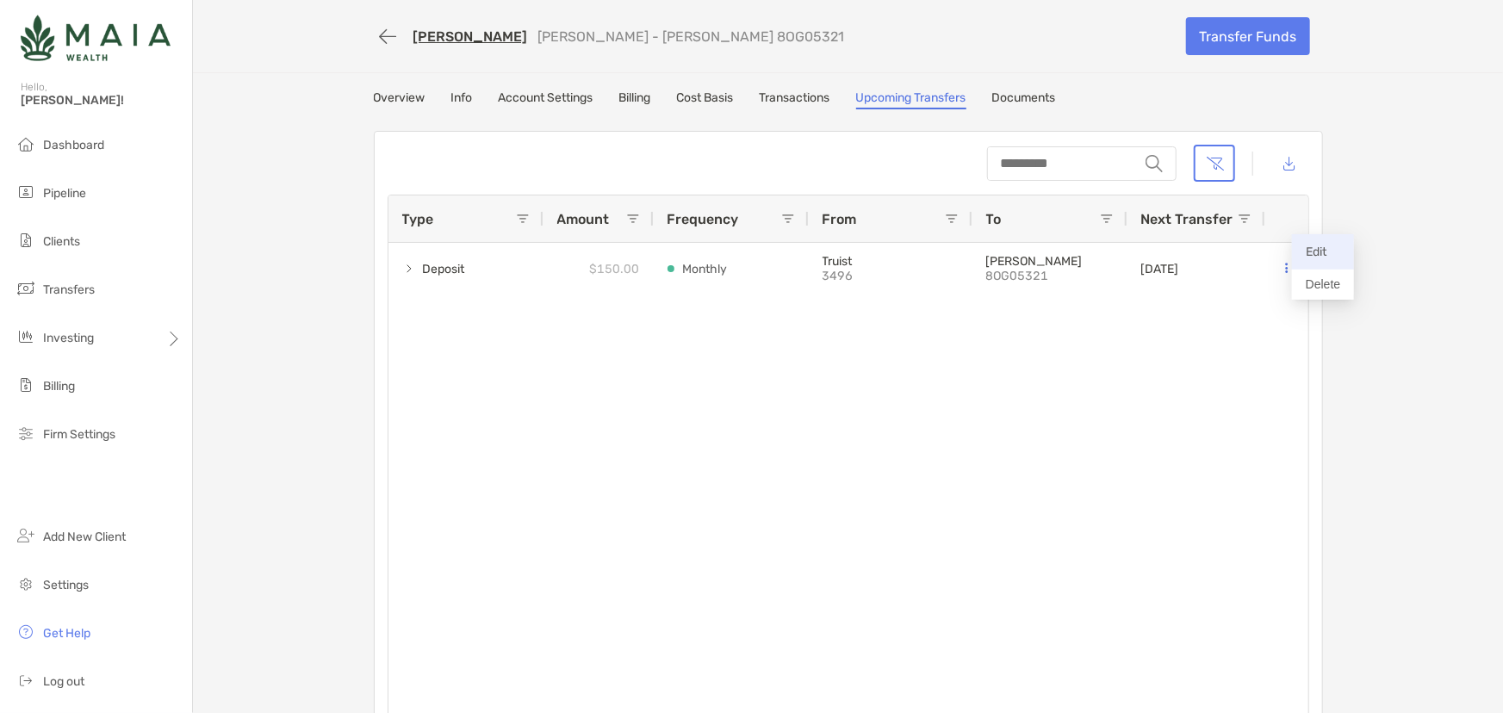
click at [1324, 255] on p "Edit" at bounding box center [1323, 252] width 34 height 22
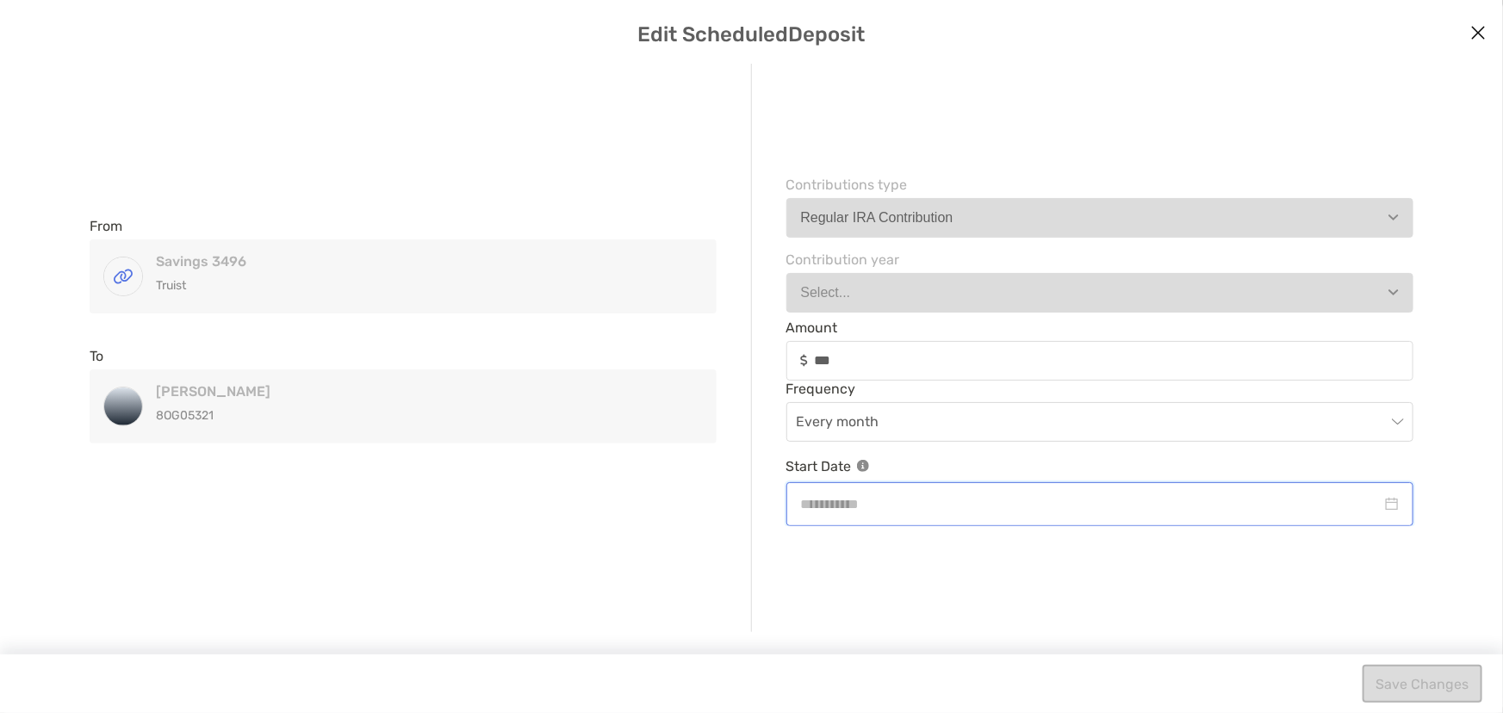
click at [879, 507] on input "modal" at bounding box center [1092, 505] width 582 height 22
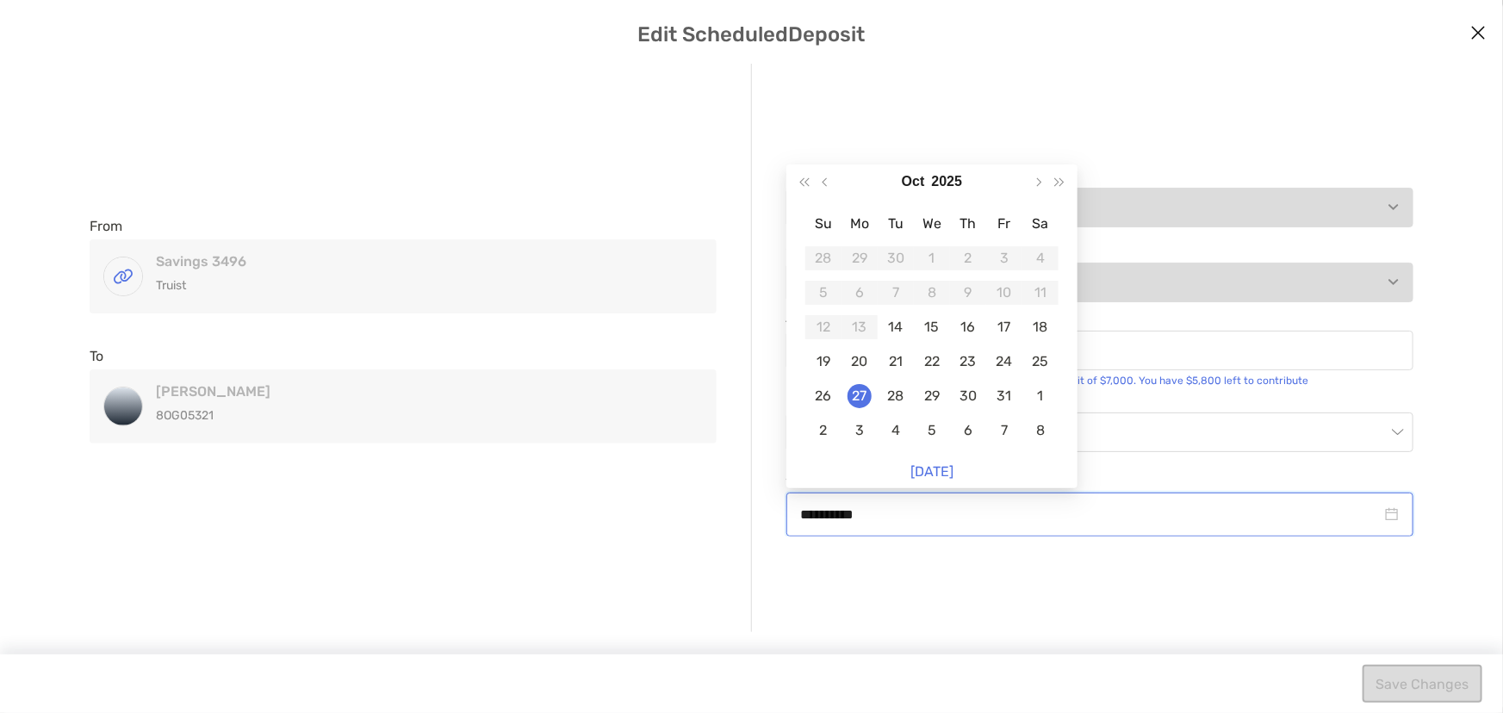
type input "**********"
click at [886, 584] on div "**********" at bounding box center [752, 348] width 1462 height 569
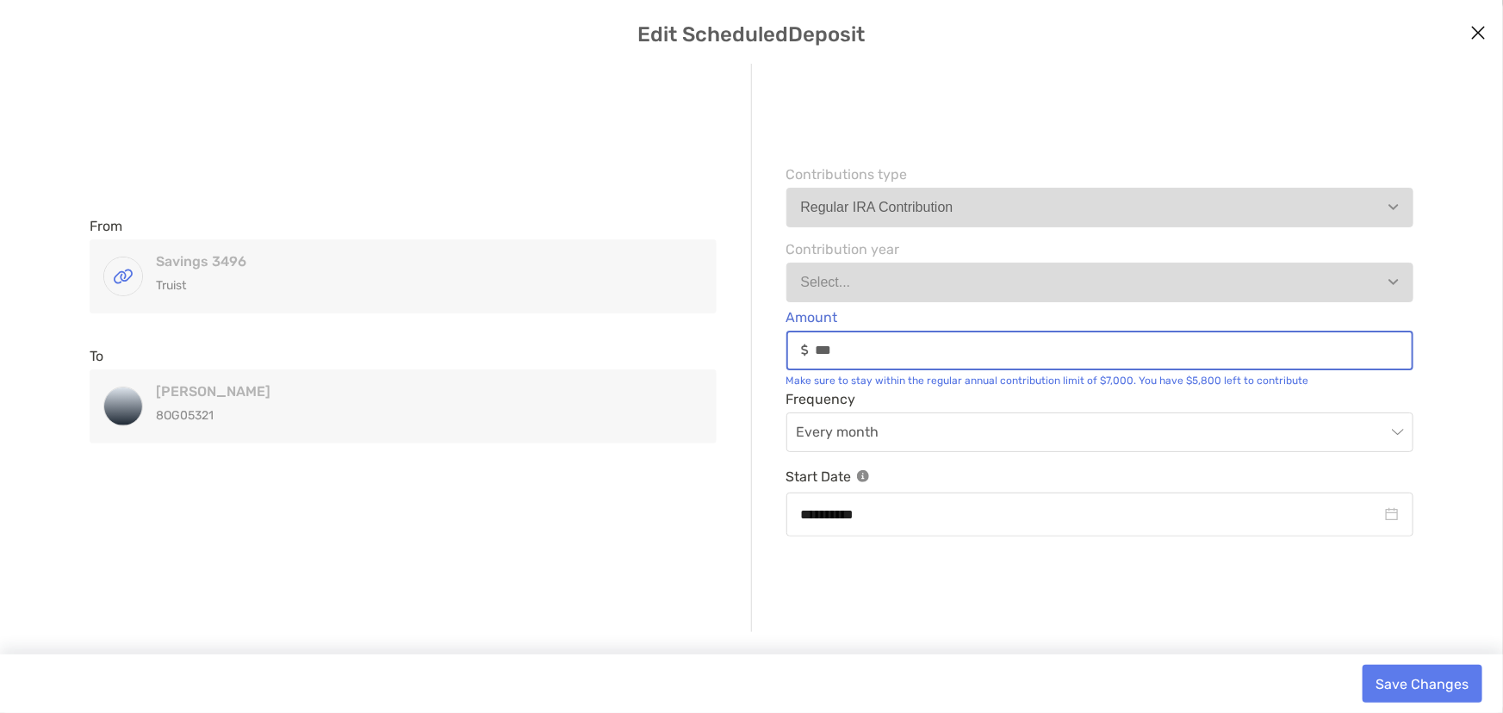
click at [878, 358] on input "***" at bounding box center [1114, 350] width 597 height 15
type input "********"
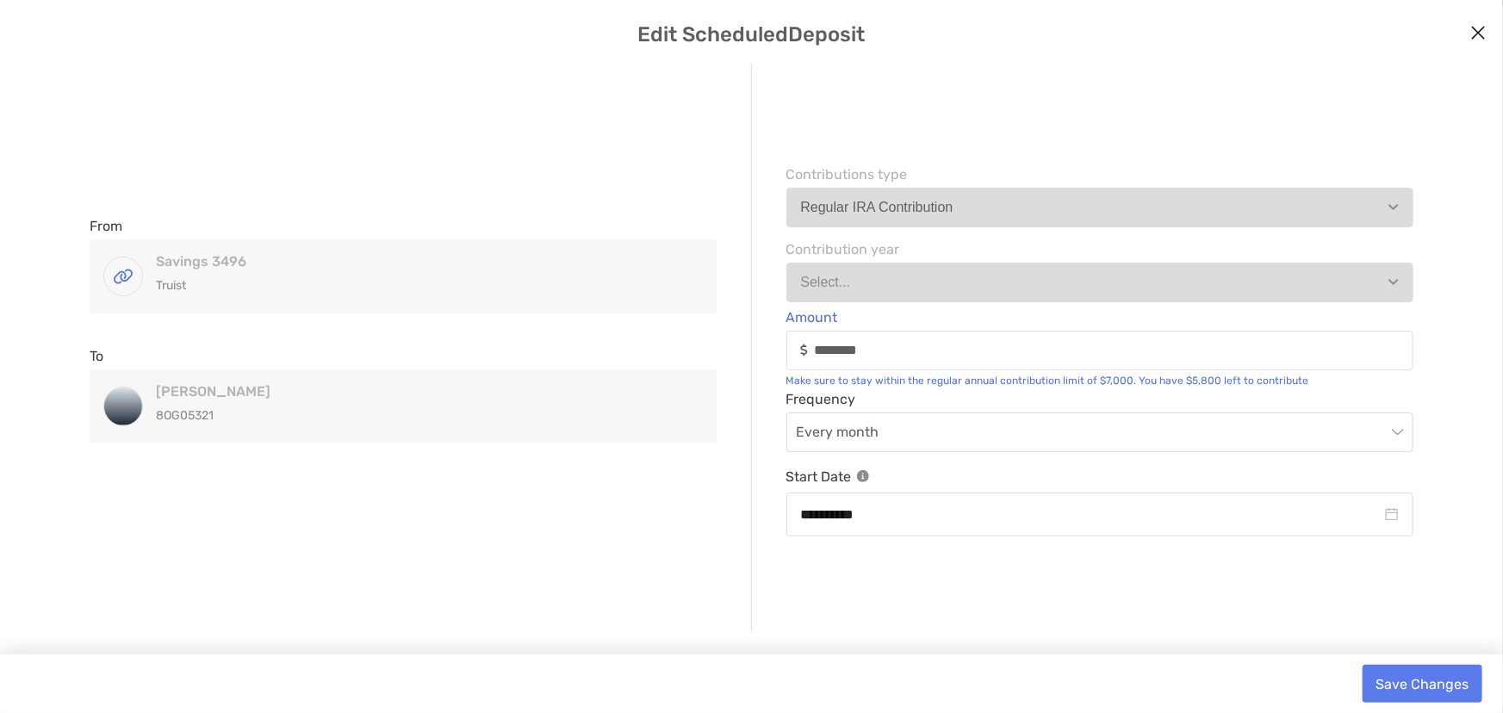
click at [978, 583] on div "**********" at bounding box center [752, 348] width 1462 height 569
click at [948, 294] on button "Select..." at bounding box center [1101, 283] width 628 height 40
click at [1435, 684] on button "Save Changes" at bounding box center [1423, 684] width 120 height 38
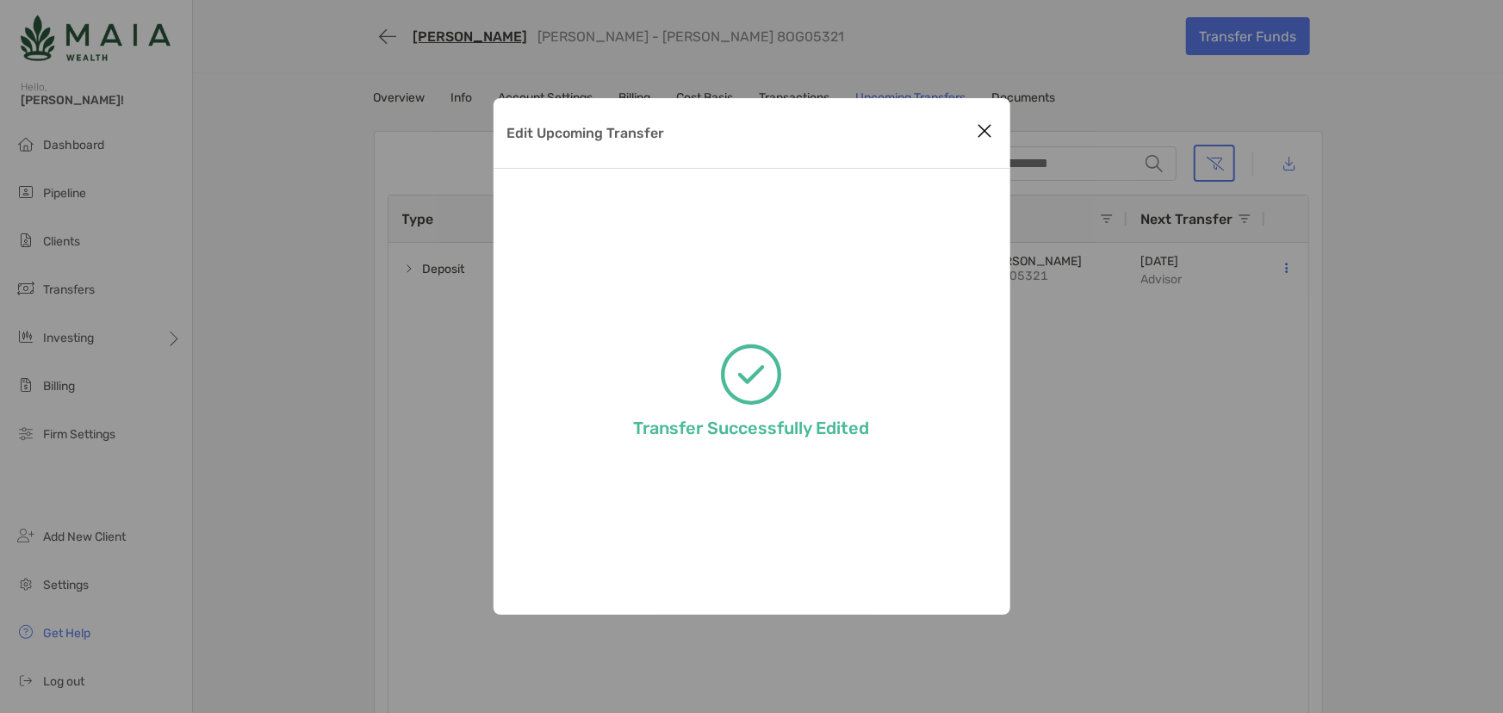
click at [991, 134] on icon "Close modal" at bounding box center [986, 131] width 16 height 21
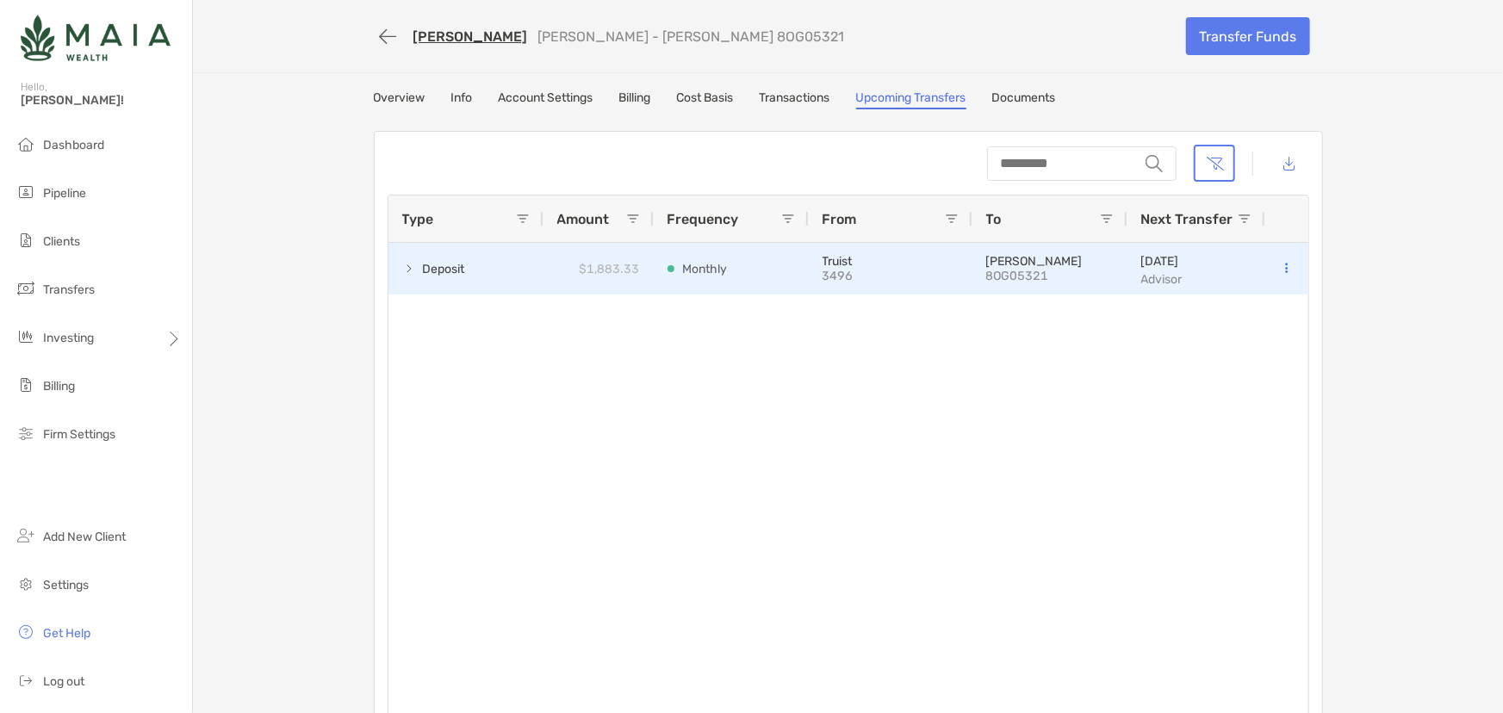
click at [1285, 267] on button at bounding box center [1287, 268] width 16 height 17
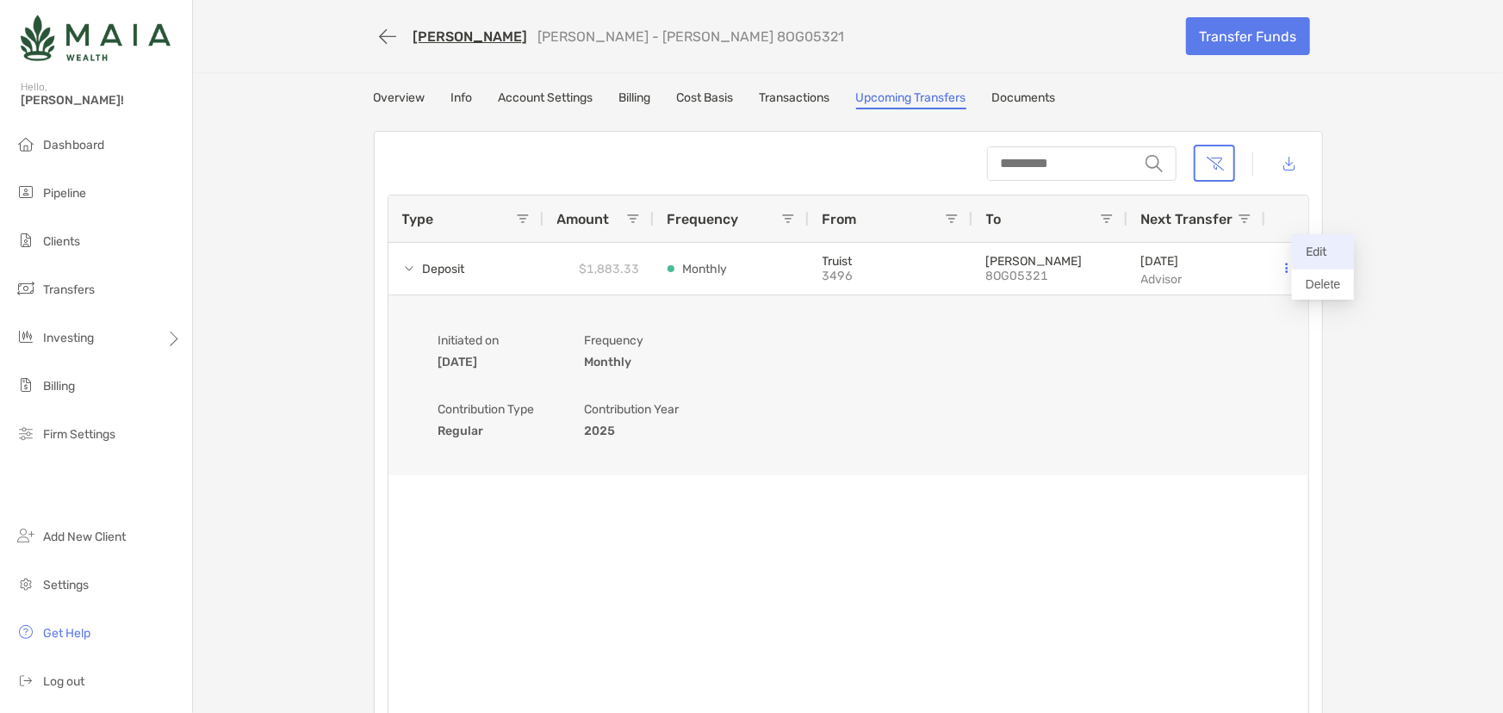
click at [1299, 252] on button "Edit" at bounding box center [1323, 251] width 62 height 35
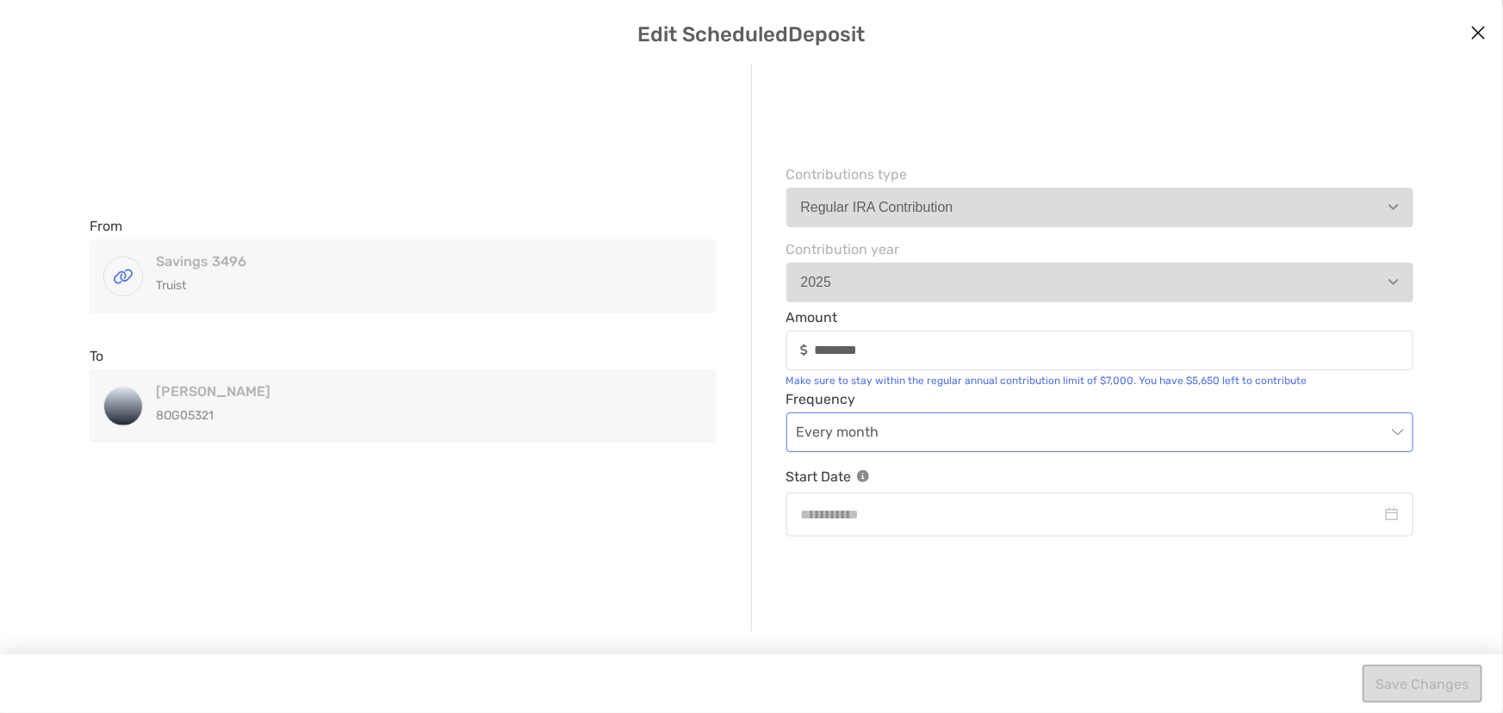
click at [910, 431] on span "Every month" at bounding box center [1100, 433] width 607 height 38
click at [444, 493] on div "From Savings 3496 Truist Savings 3496 Truist To [PERSON_NAME] 8OG05321 [PERSON_…" at bounding box center [403, 348] width 627 height 569
click at [1481, 34] on icon "Close modal" at bounding box center [1479, 32] width 16 height 21
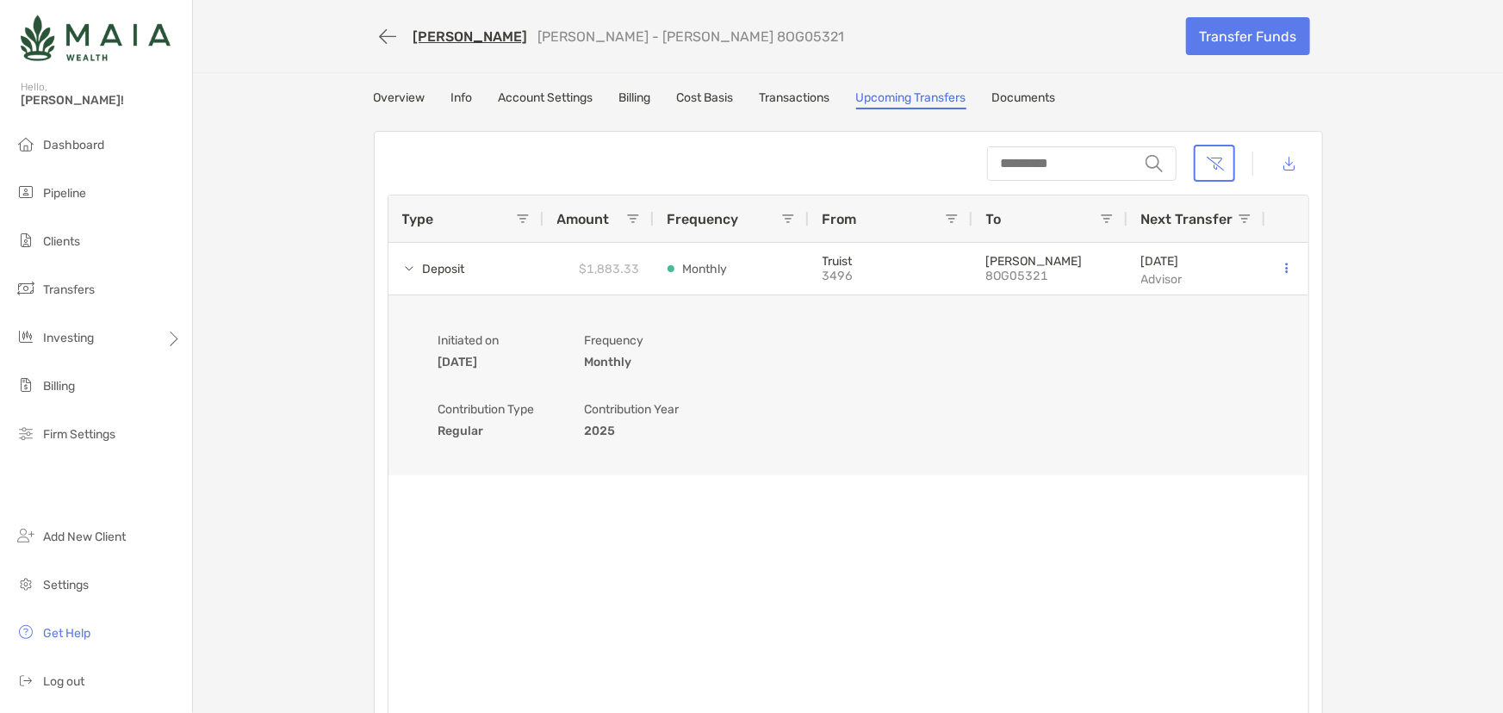
click at [382, 83] on div "[PERSON_NAME] [PERSON_NAME] - [PERSON_NAME] 8OG05321 Transfer Funds Overview In…" at bounding box center [848, 375] width 1310 height 750
click at [393, 98] on link "Overview" at bounding box center [400, 99] width 52 height 19
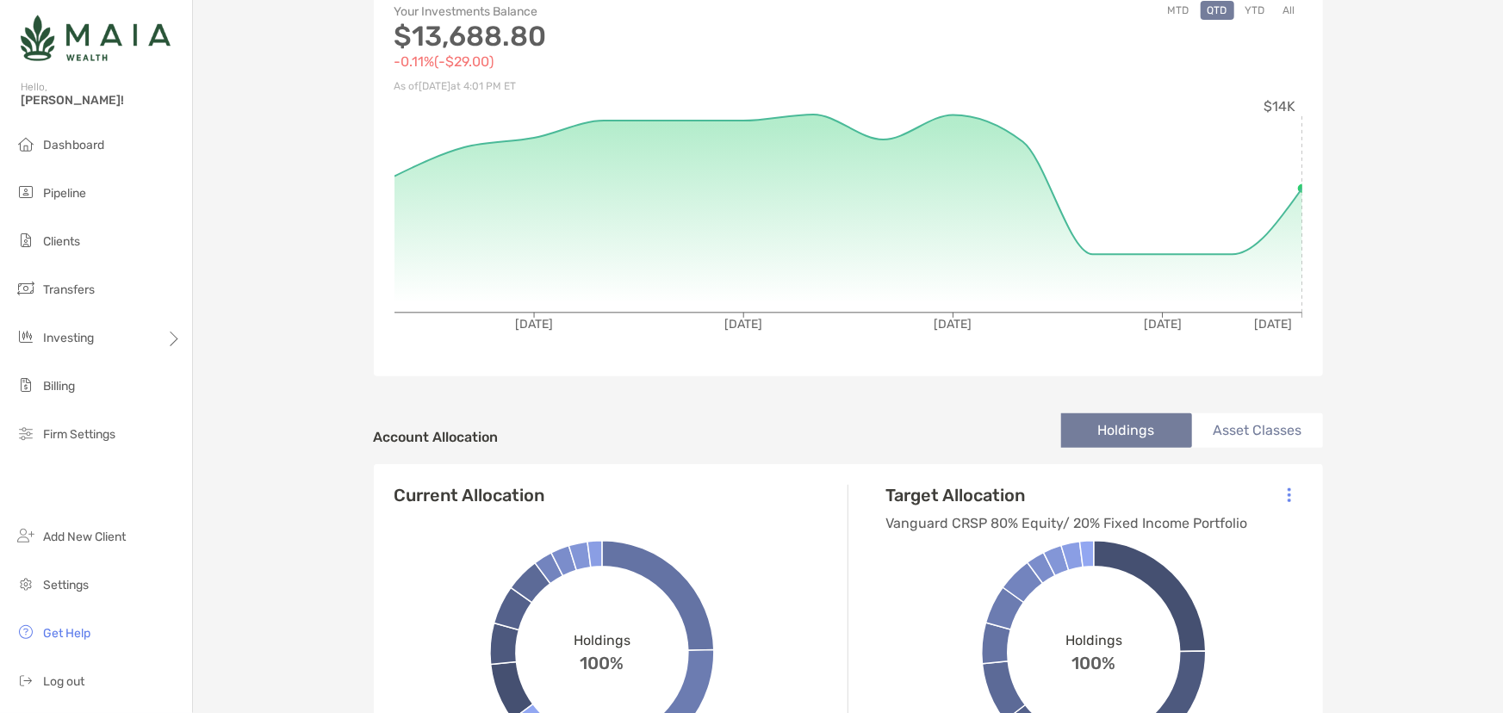
scroll to position [313, 0]
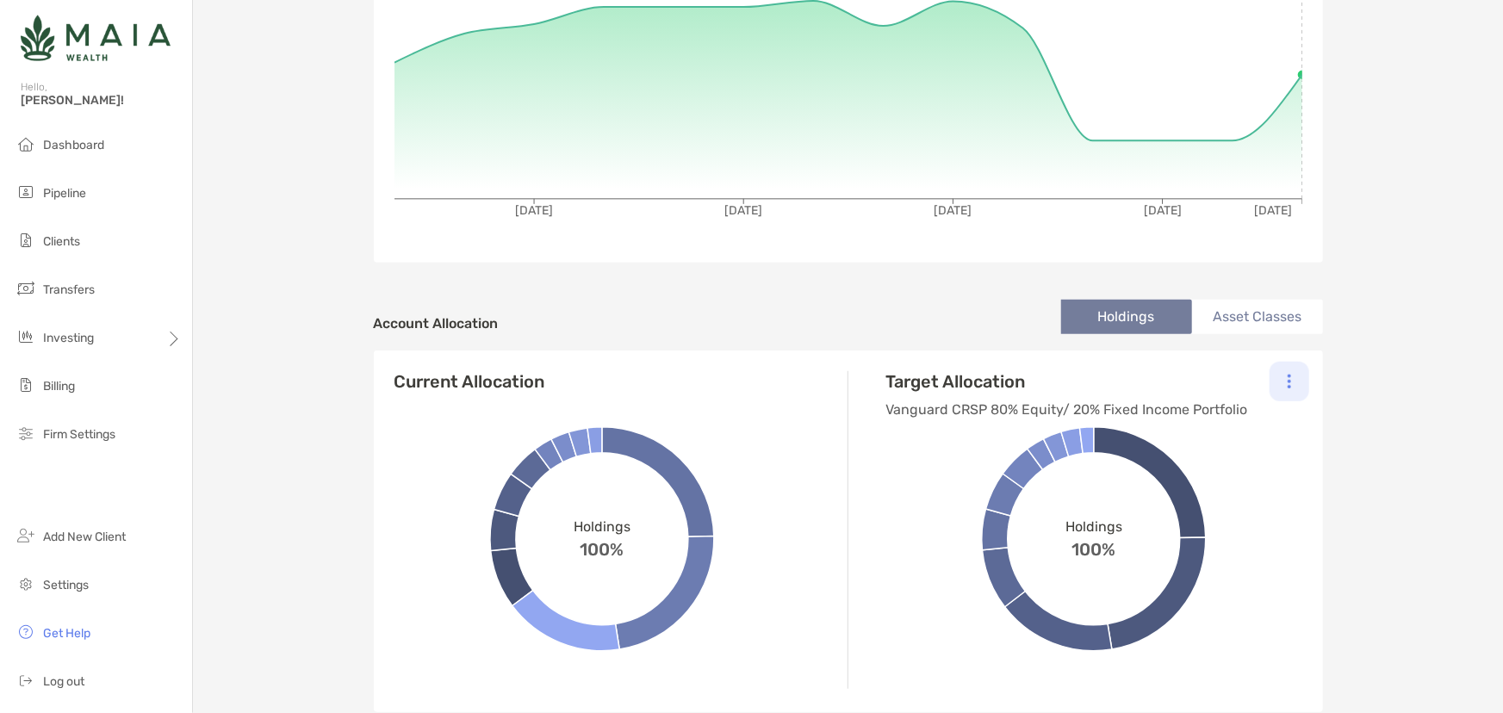
click at [1292, 380] on div at bounding box center [1290, 382] width 40 height 40
click at [1275, 416] on div "Change Model" at bounding box center [1215, 429] width 190 height 48
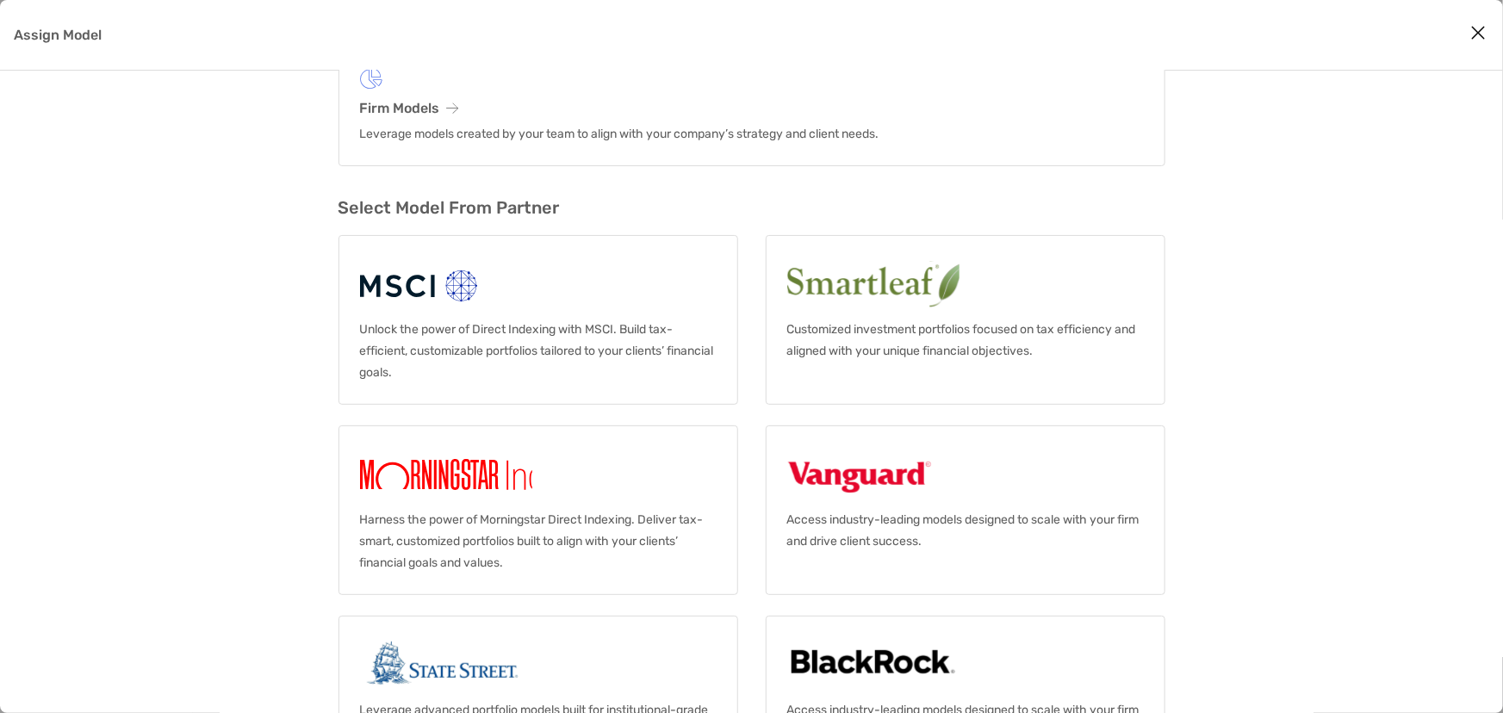
scroll to position [184, 0]
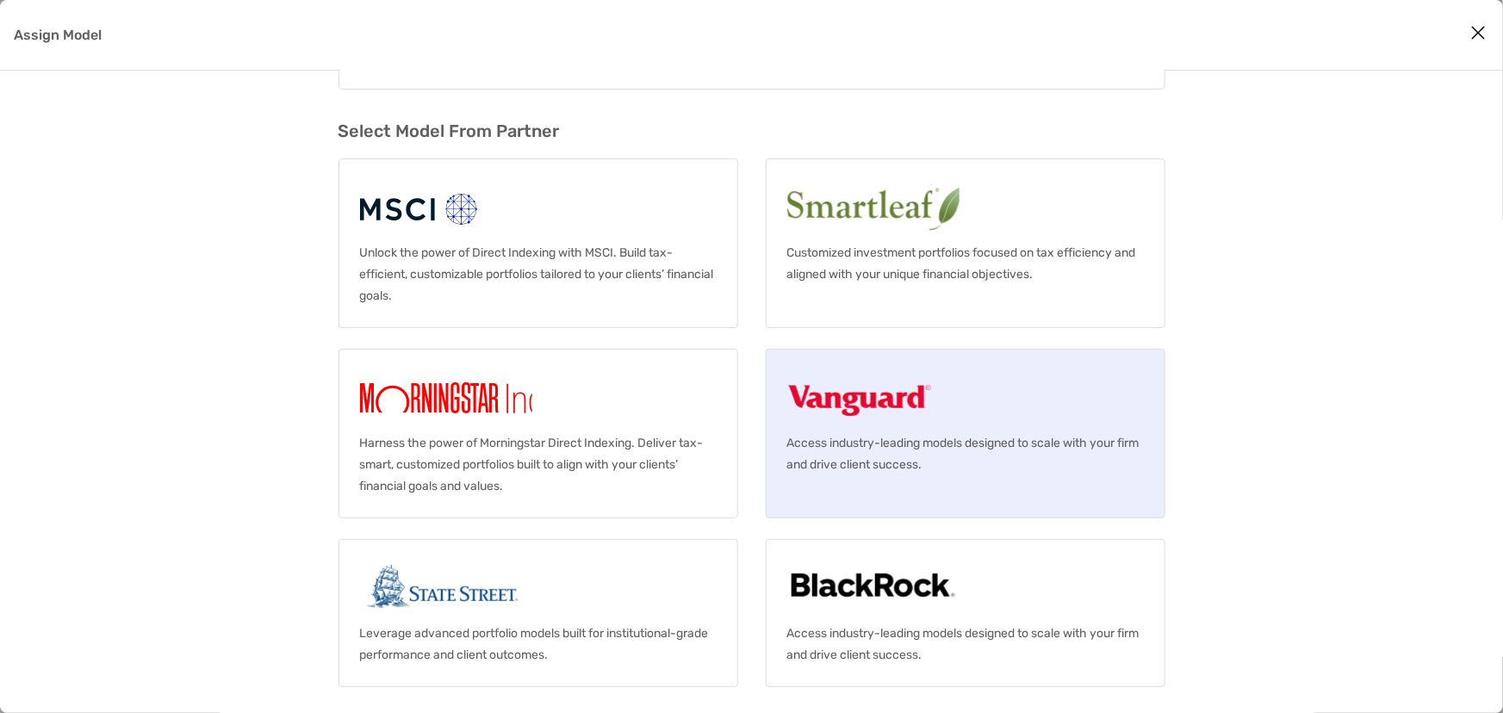
click at [1012, 443] on p "Access industry-leading models designed to scale with your firm and drive clien…" at bounding box center [965, 453] width 357 height 43
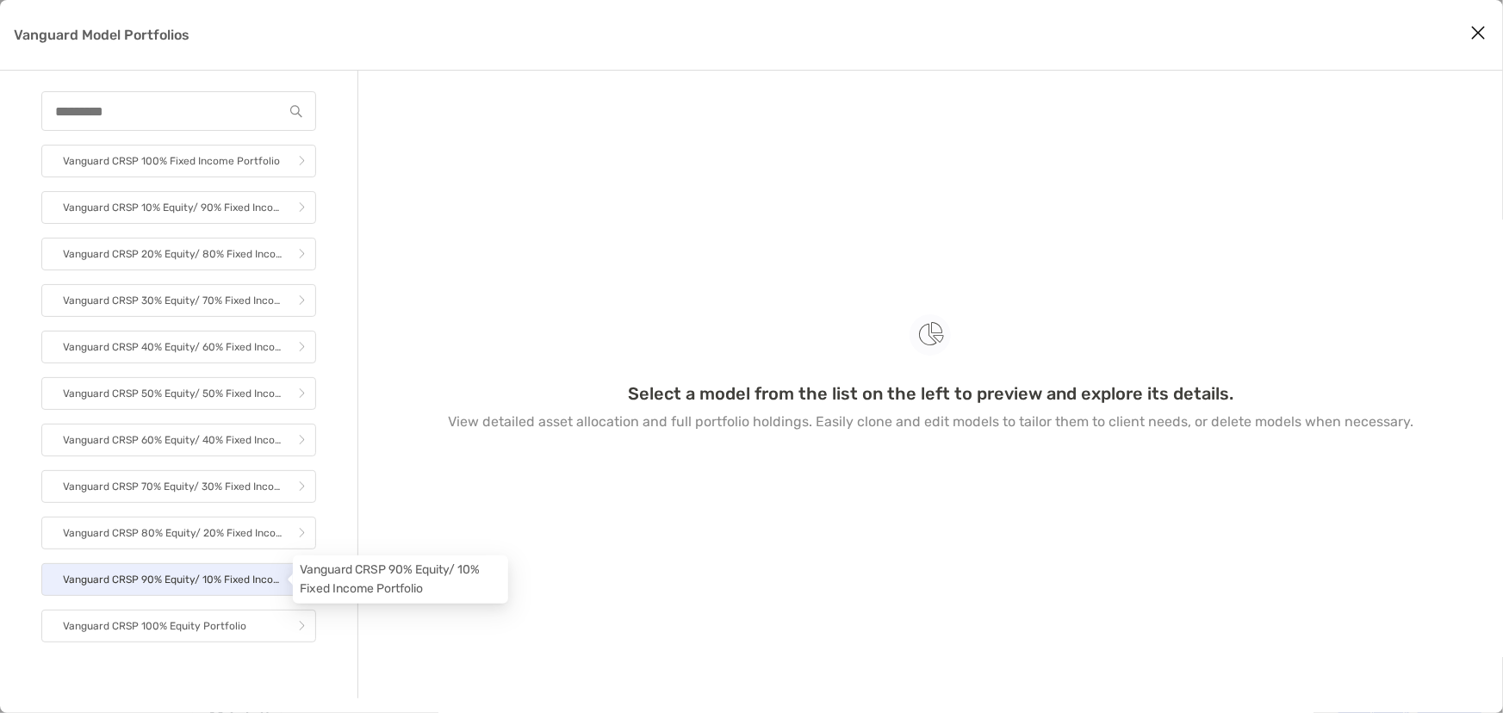
click at [250, 582] on p "Vanguard CRSP 90% Equity/ 10% Fixed Income Portfolio" at bounding box center [173, 580] width 220 height 22
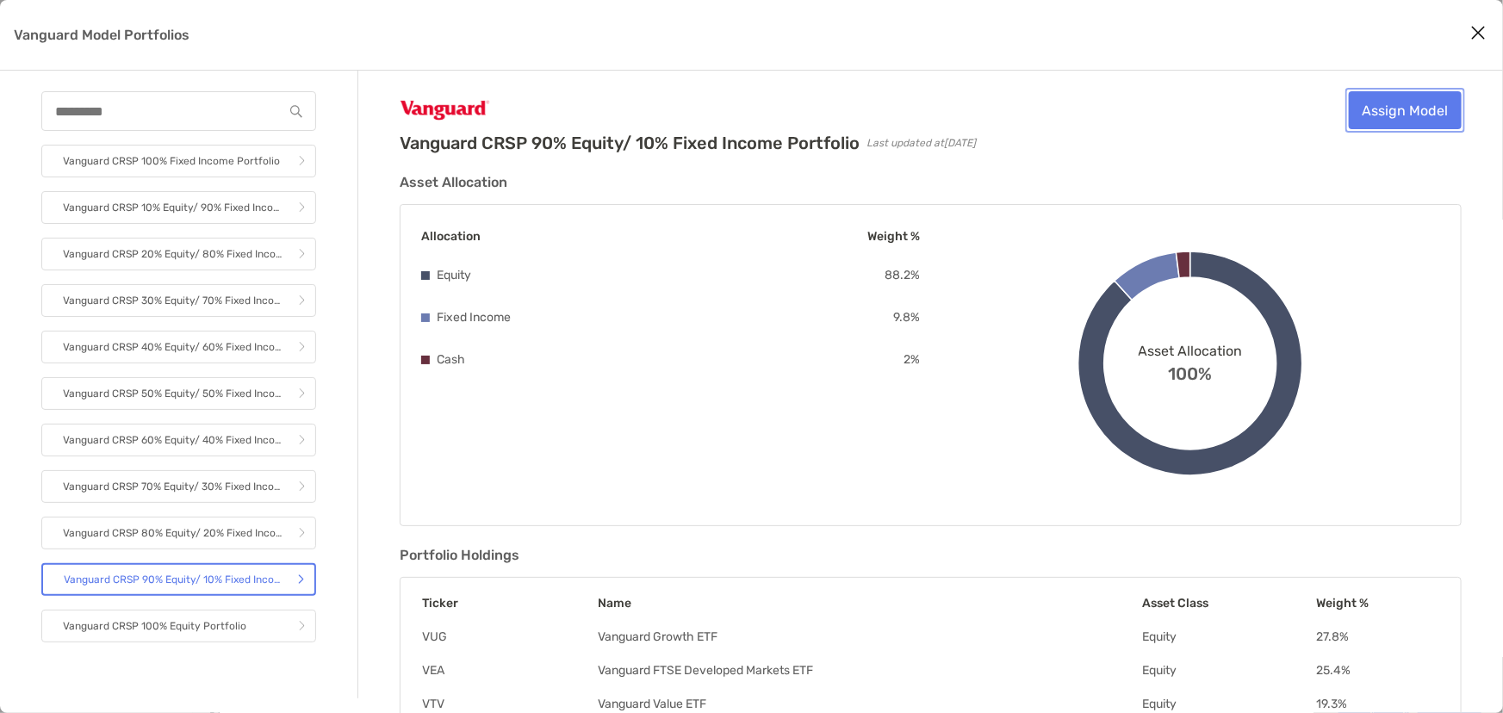
click at [1403, 102] on link "Assign Model" at bounding box center [1405, 110] width 113 height 38
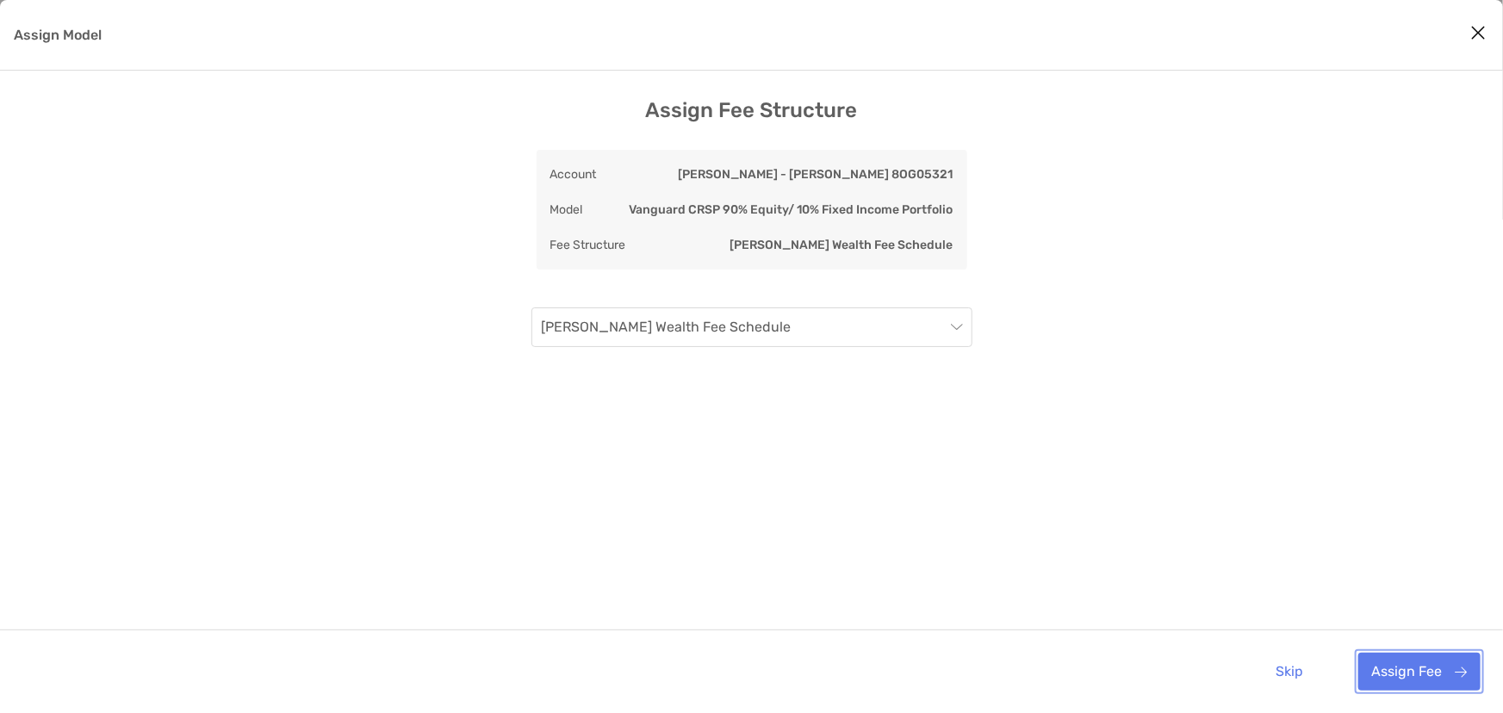
click at [1409, 673] on button "Assign Fee" at bounding box center [1420, 672] width 122 height 38
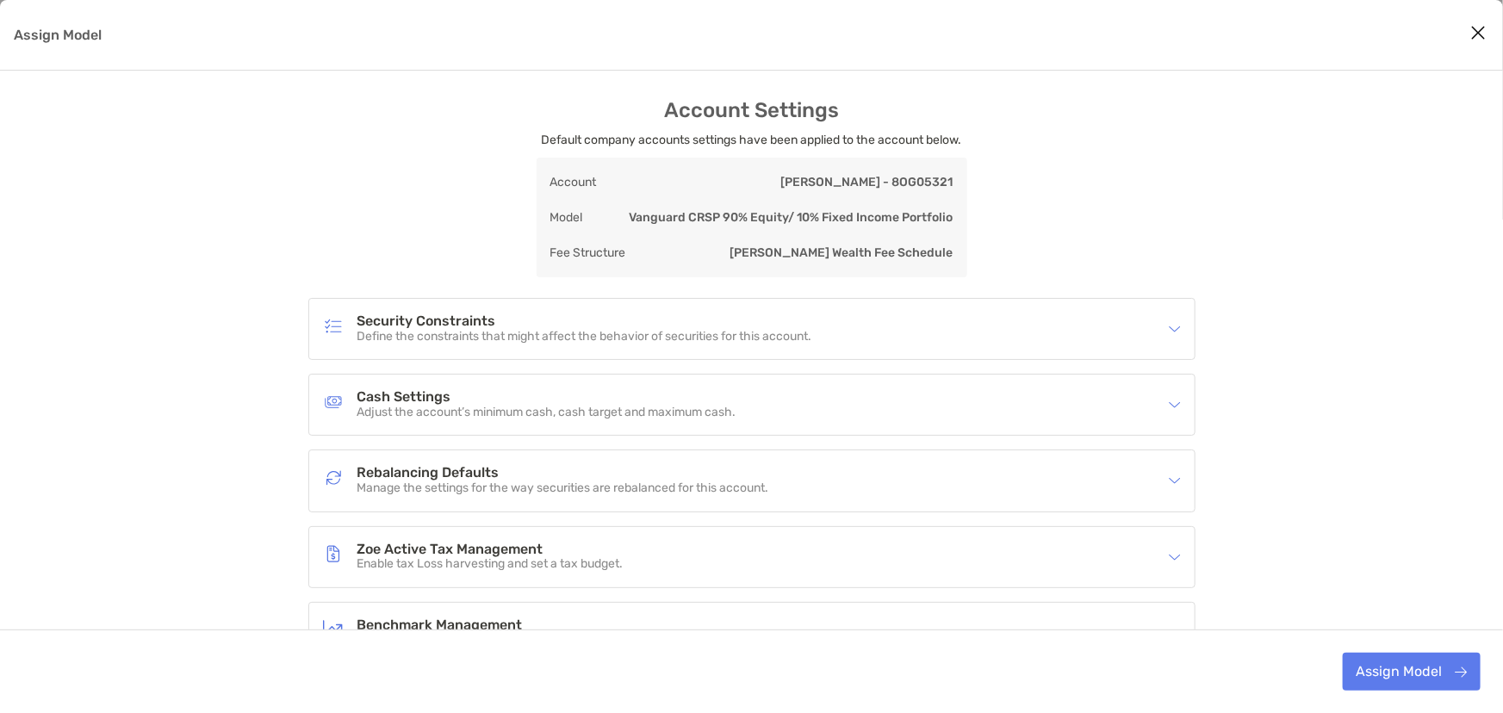
click at [1397, 625] on div "Account Settings Default company accounts settings have been applied to the acc…" at bounding box center [751, 469] width 1503 height 743
click at [1399, 664] on button "Assign Model" at bounding box center [1412, 672] width 138 height 38
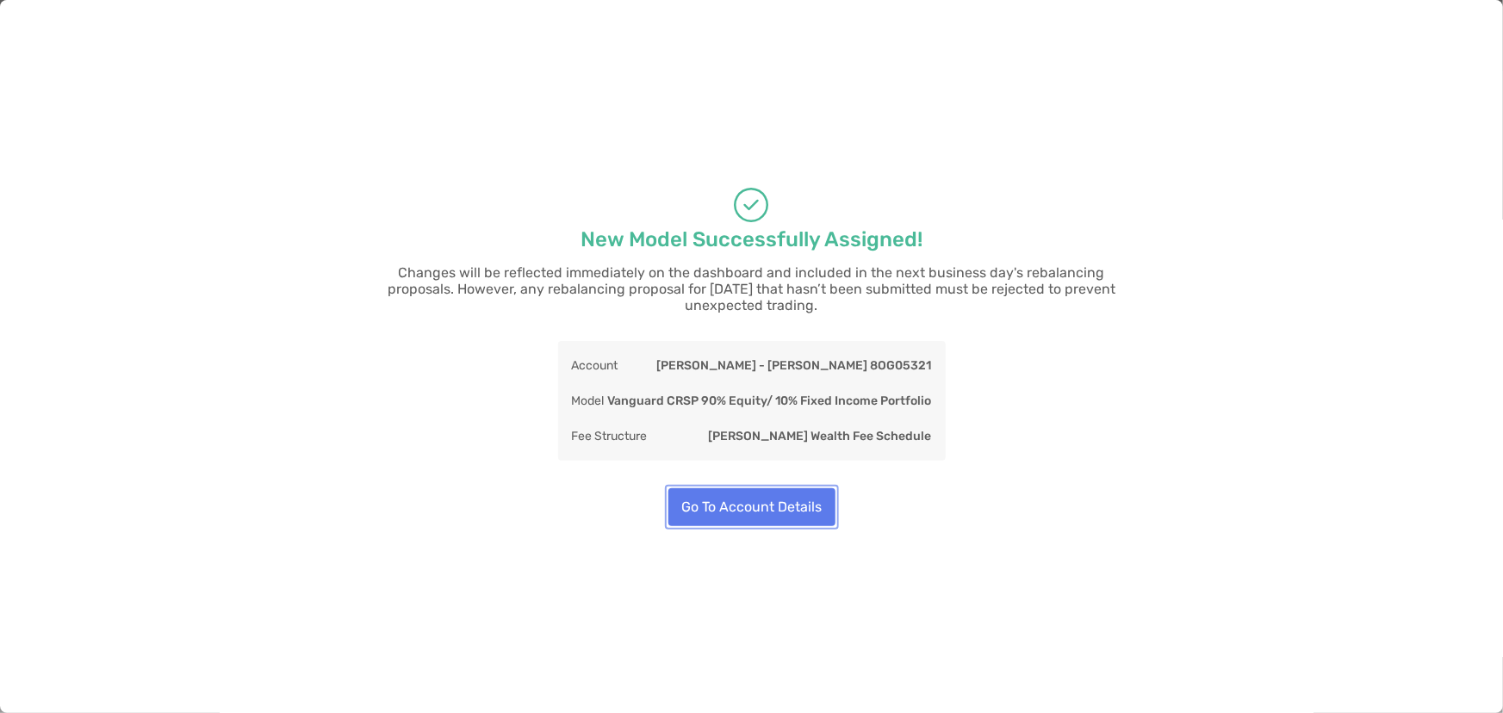
click at [793, 488] on button "Go To Account Details" at bounding box center [752, 507] width 167 height 38
